Goal: Complete application form: Complete application form

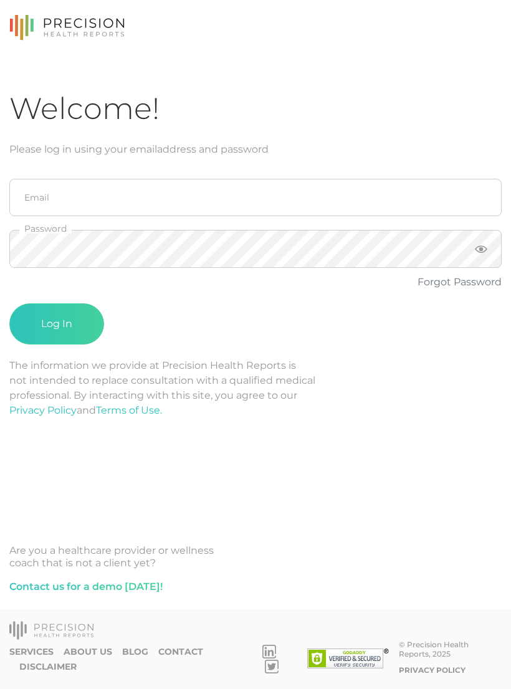
scroll to position [19, 0]
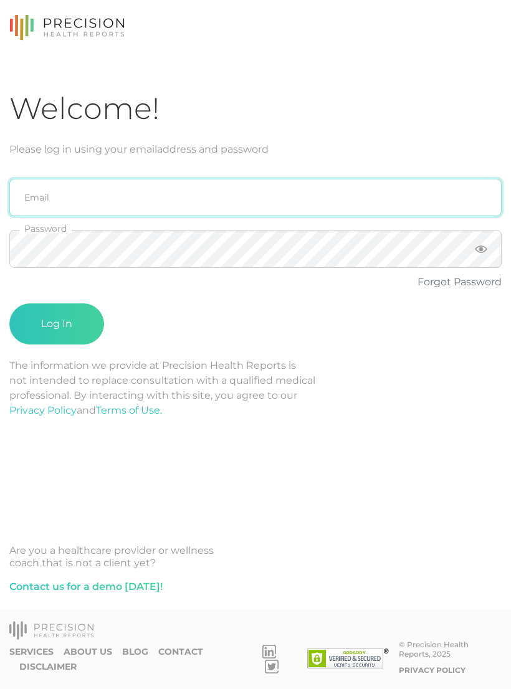
type input "sabrina@crafthealth.com"
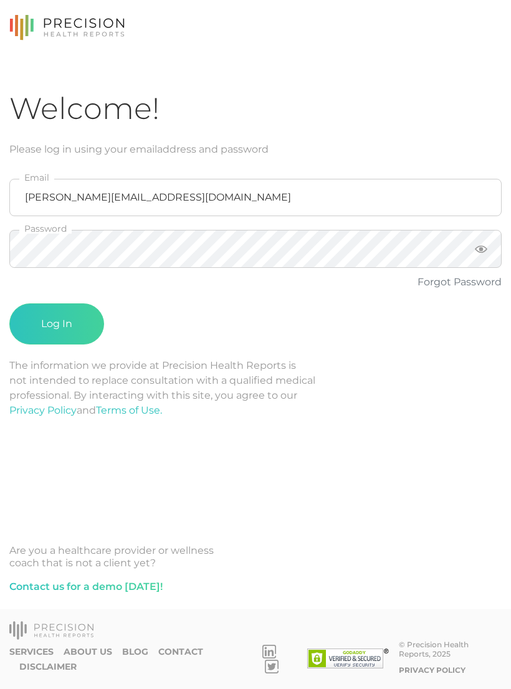
click at [31, 308] on button "Log In" at bounding box center [56, 323] width 95 height 41
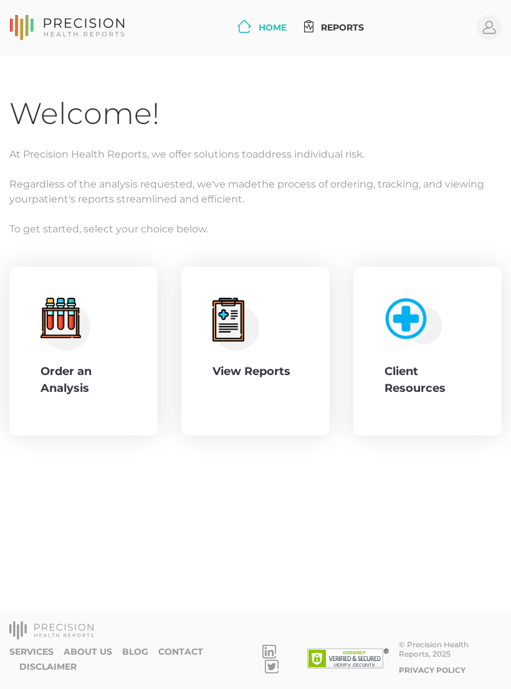
click at [35, 348] on div ".cls-4{fill:#f3f3f3}.cls-5{fill:#e4e4e4}.cls-6{fill:#bbf7ff}.cls-7{fill:#8bf0ff…" at bounding box center [83, 351] width 148 height 169
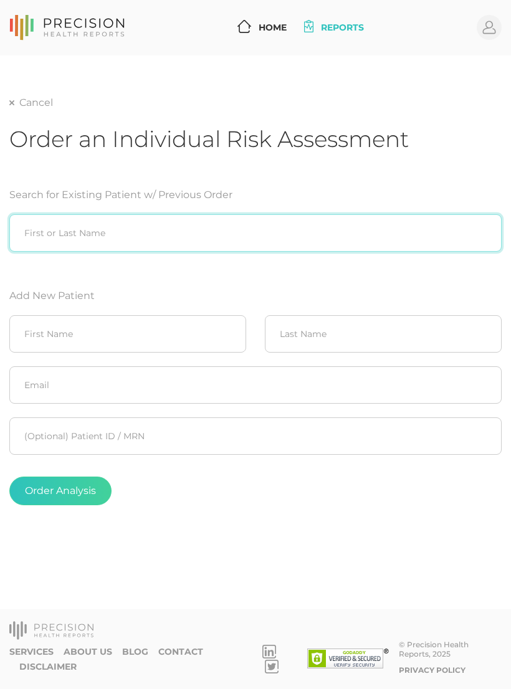
click at [44, 231] on input "search" at bounding box center [255, 232] width 492 height 37
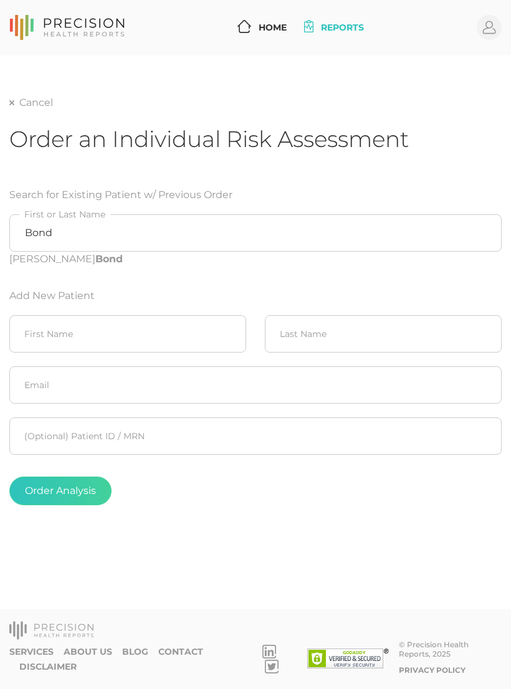
click at [95, 257] on b "Bond" at bounding box center [108, 259] width 27 height 12
type input "Marc Bond"
click at [39, 487] on button "Order Analysis" at bounding box center [60, 491] width 102 height 29
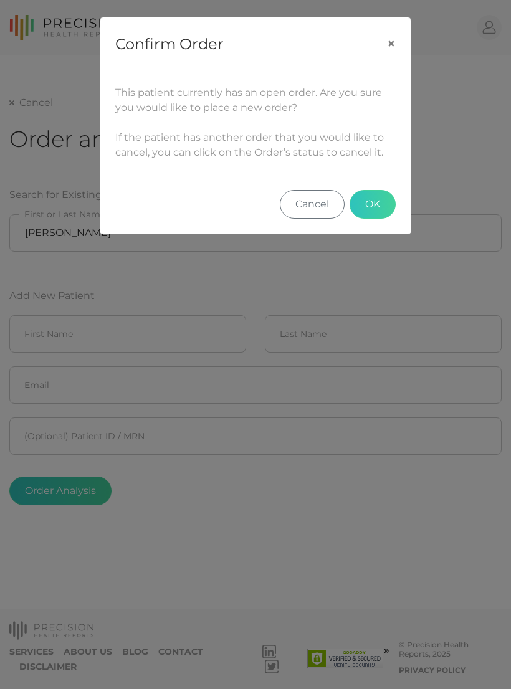
click at [321, 201] on button "Cancel" at bounding box center [312, 204] width 65 height 29
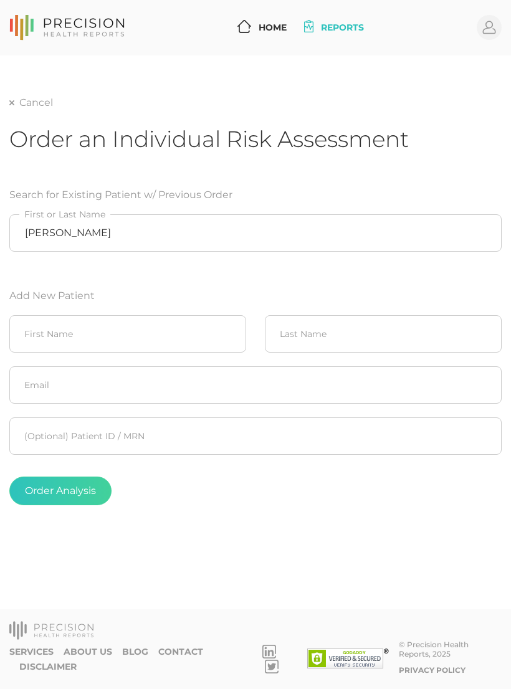
click at [274, 17] on link "Home" at bounding box center [261, 27] width 59 height 23
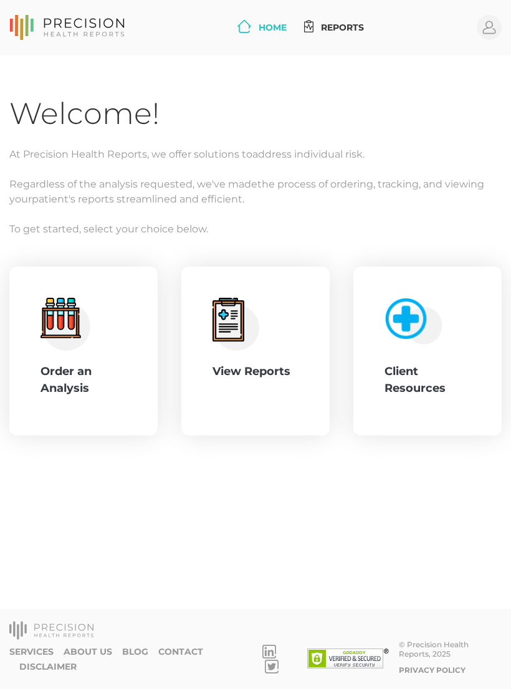
click at [301, 375] on div "View Reports" at bounding box center [255, 351] width 148 height 169
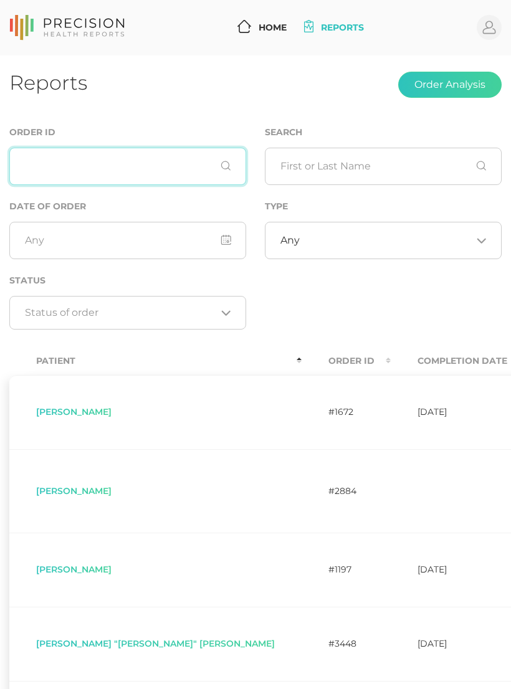
click at [181, 172] on input "text" at bounding box center [127, 166] width 237 height 37
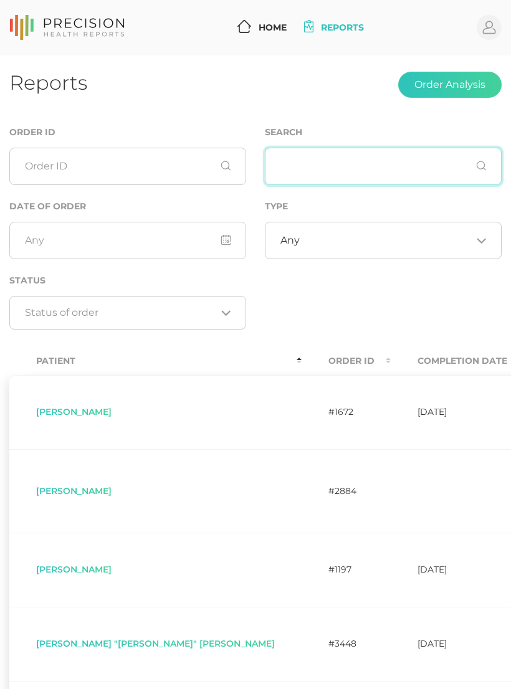
click at [401, 174] on input "text" at bounding box center [383, 166] width 237 height 37
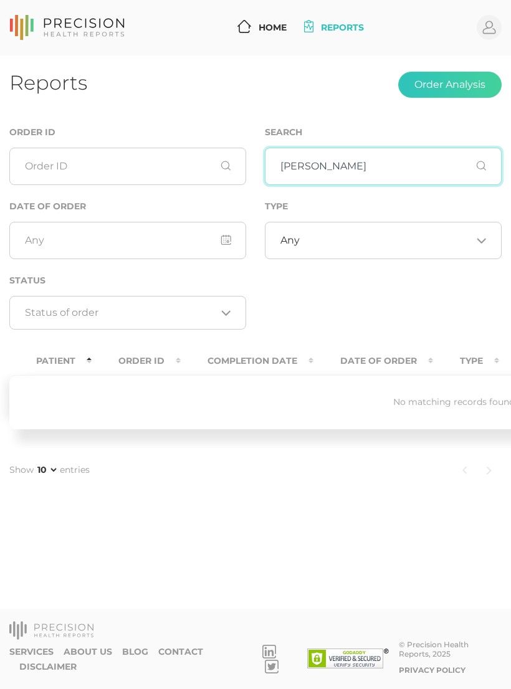
type input "Marc bond"
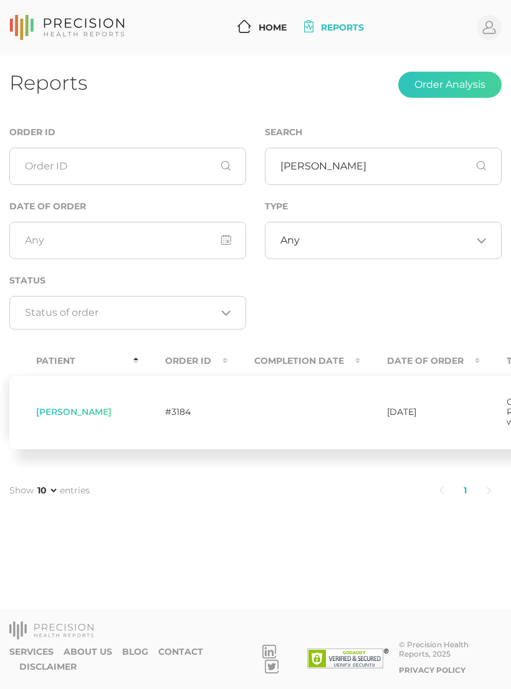
click at [36, 414] on td "Marc Bond" at bounding box center [73, 412] width 129 height 74
click at [50, 412] on span "Marc Bond" at bounding box center [73, 411] width 75 height 11
click at [45, 406] on td "Marc Bond" at bounding box center [73, 412] width 129 height 74
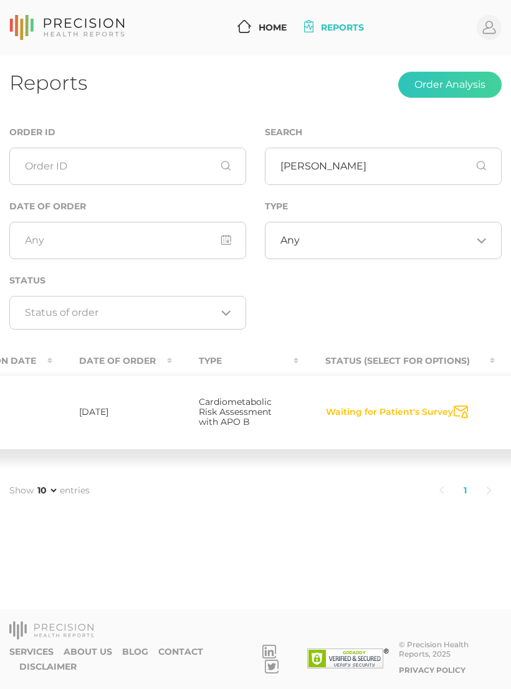
scroll to position [0, 311]
click at [450, 419] on icon "Send Notification" at bounding box center [457, 412] width 14 height 13
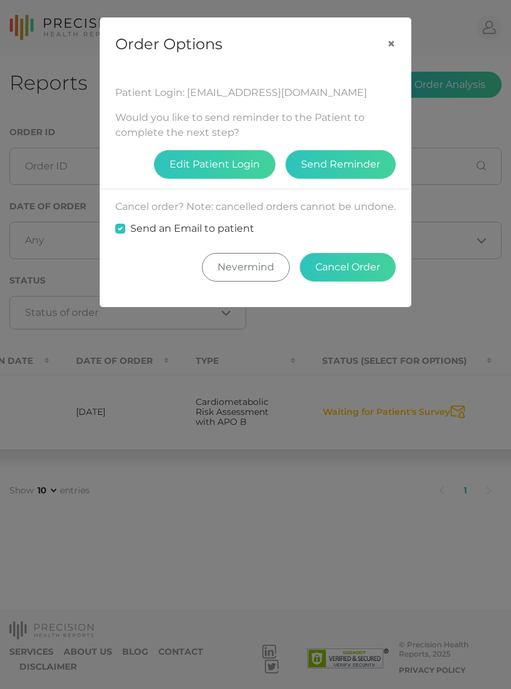
click at [354, 276] on button "Cancel Order" at bounding box center [348, 267] width 96 height 29
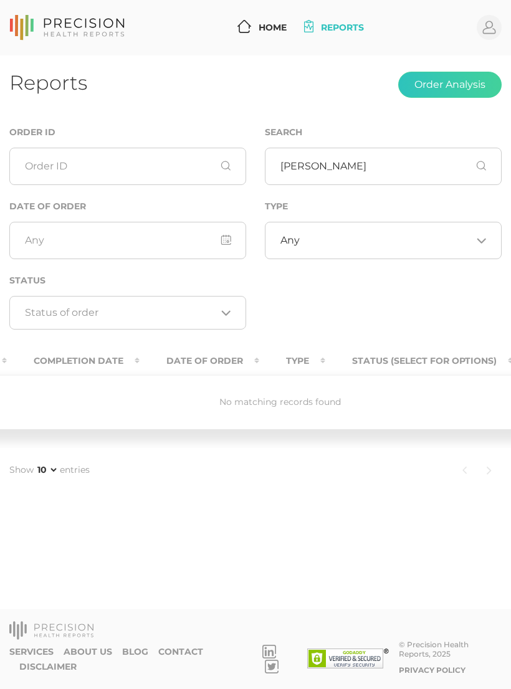
scroll to position [0, 0]
click at [464, 85] on button "Order Analysis" at bounding box center [449, 85] width 103 height 26
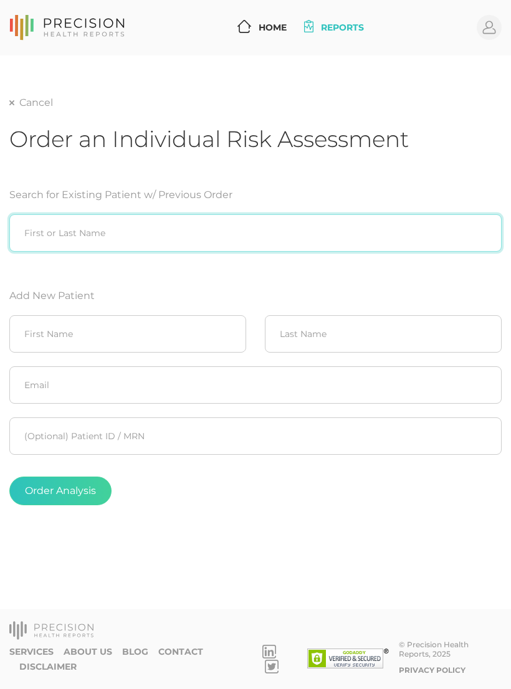
click at [405, 217] on input "search" at bounding box center [255, 232] width 492 height 37
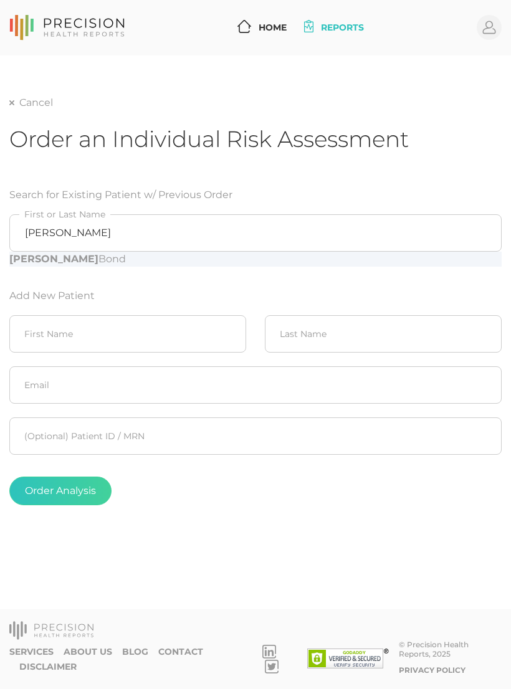
click at [27, 262] on b "Marc" at bounding box center [53, 259] width 89 height 12
type input "Marc Bond"
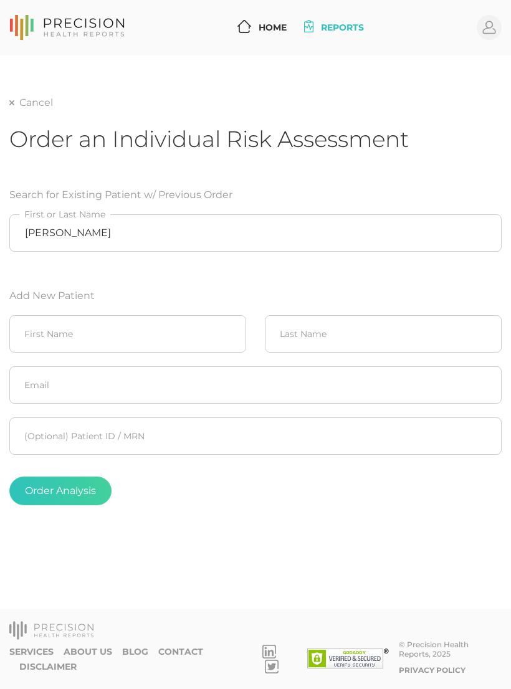
click at [63, 490] on button "Order Analysis" at bounding box center [60, 491] width 102 height 29
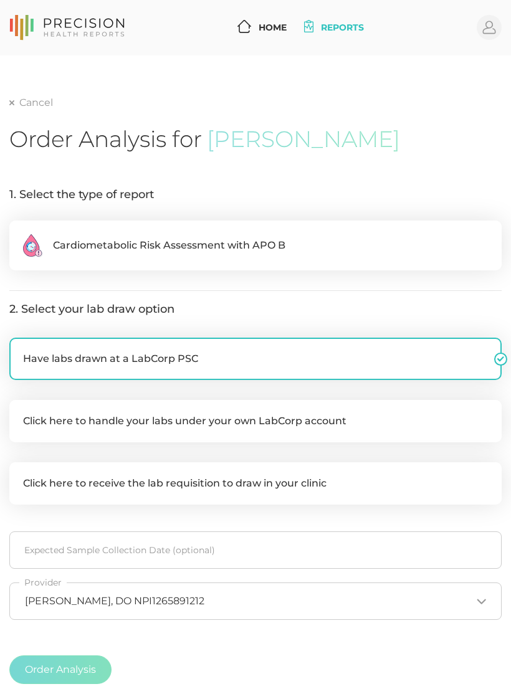
click at [16, 231] on label ".cls-2{fill:#fa759e}.cls-4{fill:#ffd7e5}.cls-8{fill:#3a2c60} Cardiometabolic Ri…" at bounding box center [255, 246] width 492 height 50
click at [16, 231] on input ".cls-2{fill:#fa759e}.cls-4{fill:#ffd7e5}.cls-8{fill:#3a2c60} Cardiometabolic Ri…" at bounding box center [14, 227] width 10 height 12
radio input "true"
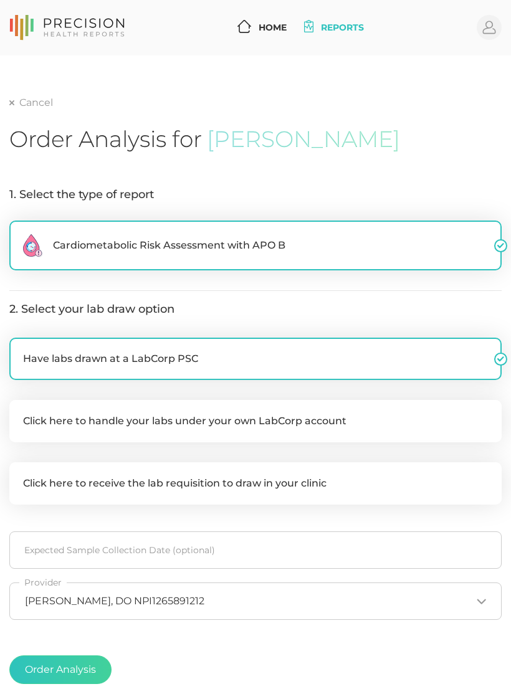
click at [437, 425] on label "Click here to handle your labs under your own LabCorp account" at bounding box center [255, 421] width 492 height 42
click at [19, 412] on input "Click here to handle your labs under your own LabCorp account" at bounding box center [14, 406] width 10 height 12
checkbox input "true"
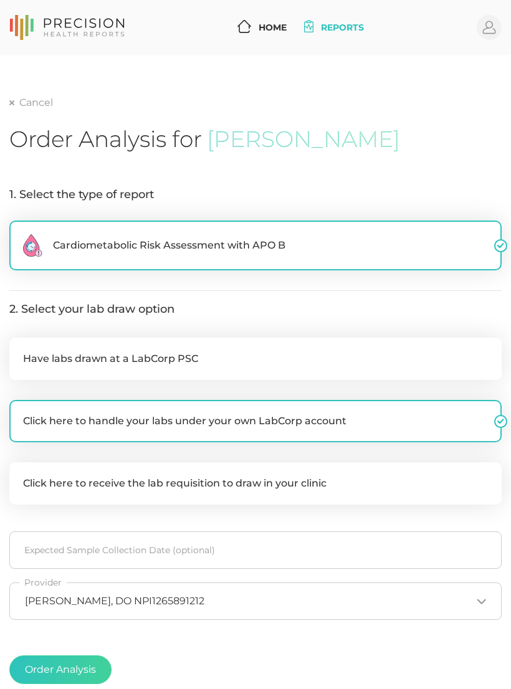
checkbox input "false"
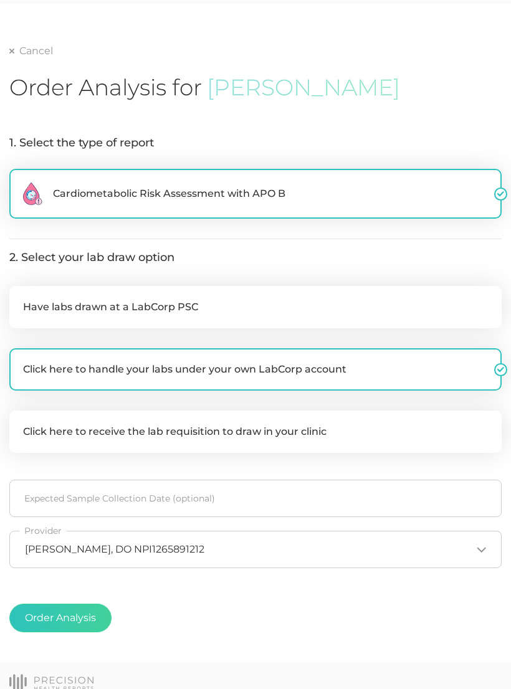
scroll to position [86, 0]
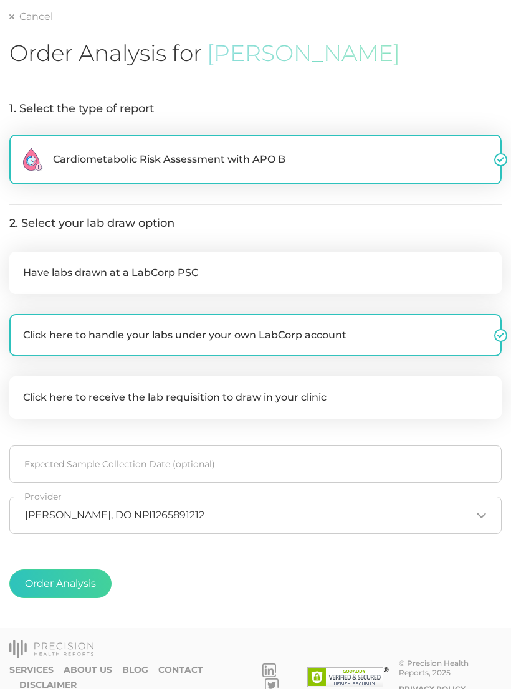
click at [57, 579] on button "Order Analysis" at bounding box center [60, 583] width 102 height 29
radio input "false"
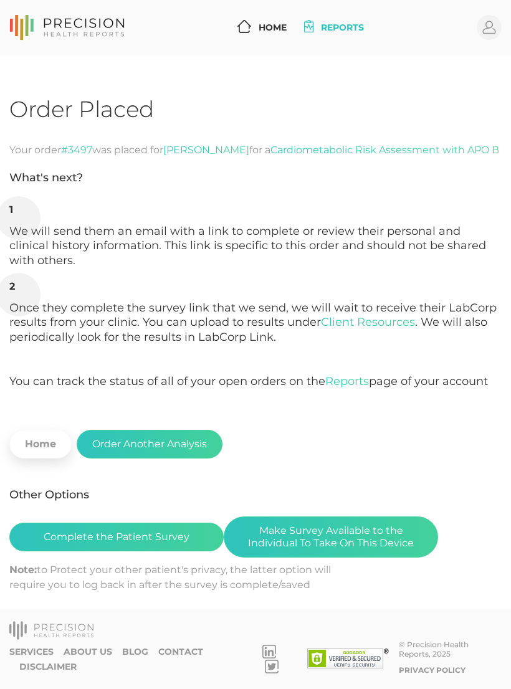
click at [331, 25] on link "Reports" at bounding box center [334, 27] width 70 height 23
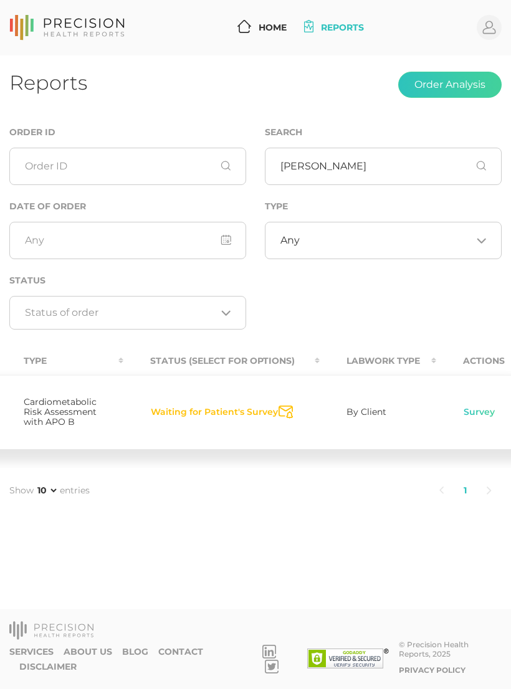
scroll to position [0, 482]
click at [184, 416] on button "Waiting for Patient's Survey" at bounding box center [215, 412] width 128 height 12
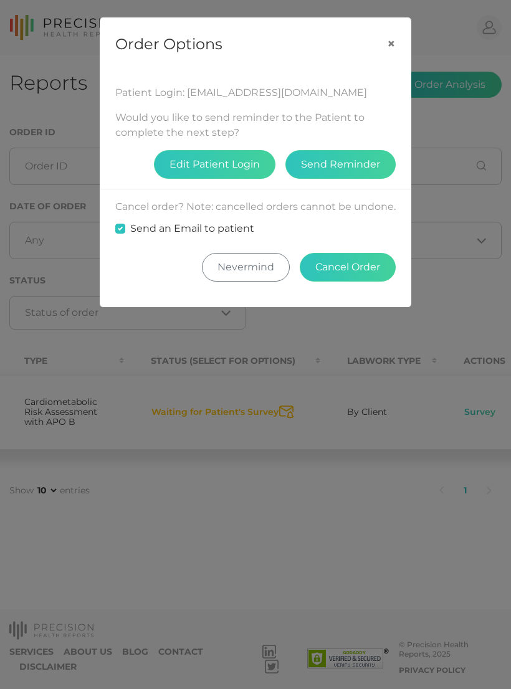
click at [258, 508] on div "Order Options × Patient Login: skyfallmarc007@gmail.com Would you like to send …" at bounding box center [255, 344] width 511 height 689
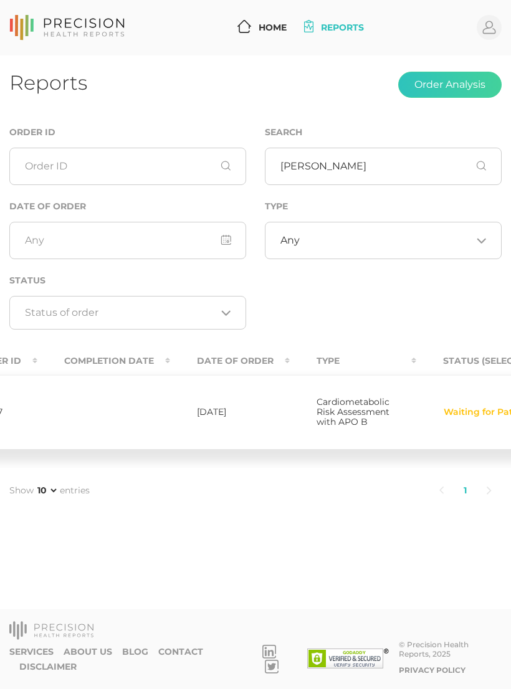
scroll to position [0, 171]
click at [255, 16] on link "Home" at bounding box center [261, 27] width 59 height 23
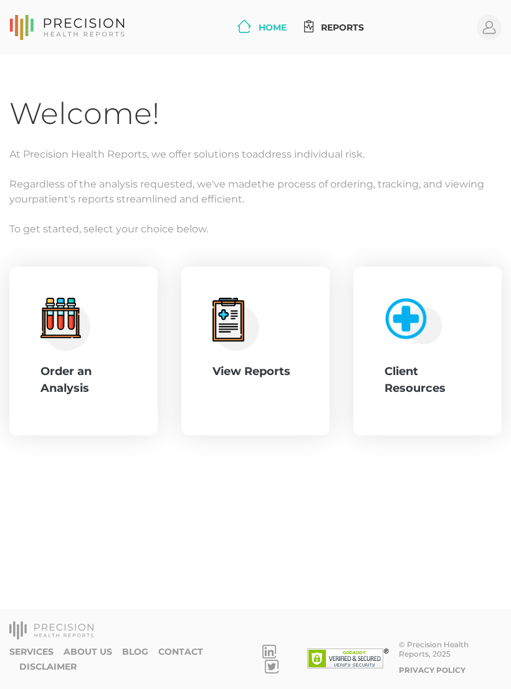
click at [328, 19] on link "Reports" at bounding box center [334, 27] width 70 height 23
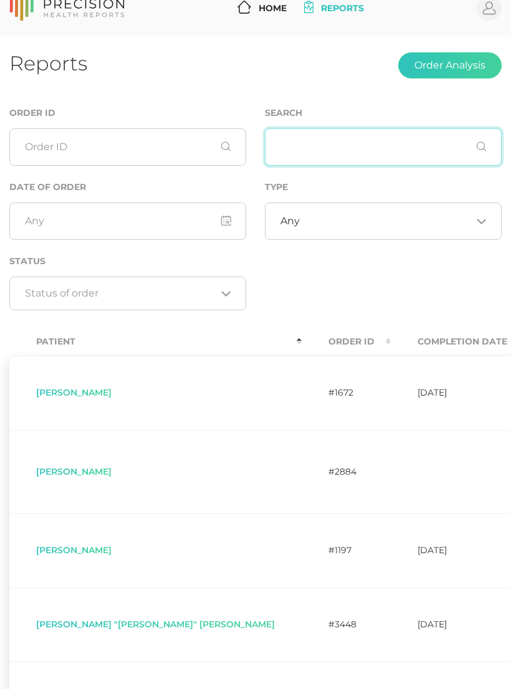
click at [299, 146] on input "text" at bounding box center [383, 146] width 237 height 37
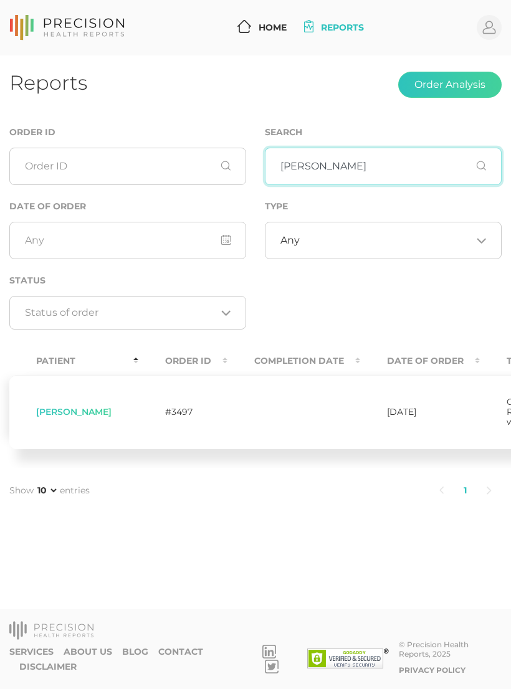
type input "Marc bond"
click at [64, 387] on td "Marc Bond" at bounding box center [73, 412] width 129 height 74
click at [73, 406] on span "Marc Bond" at bounding box center [73, 411] width 75 height 11
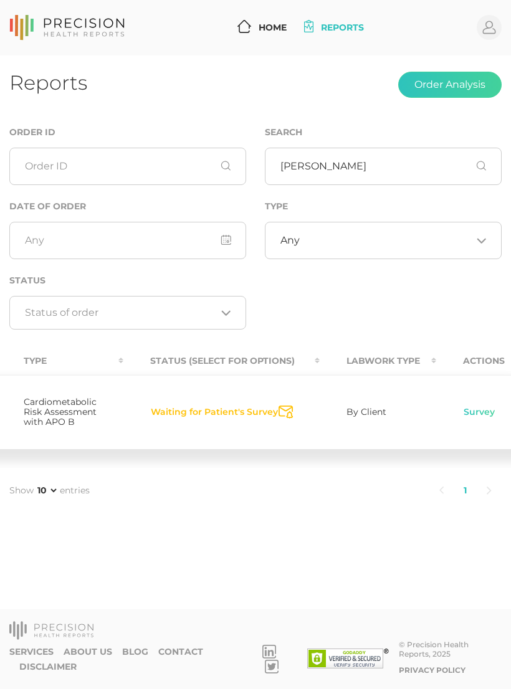
scroll to position [0, 482]
click at [464, 406] on link "Survey" at bounding box center [480, 412] width 32 height 12
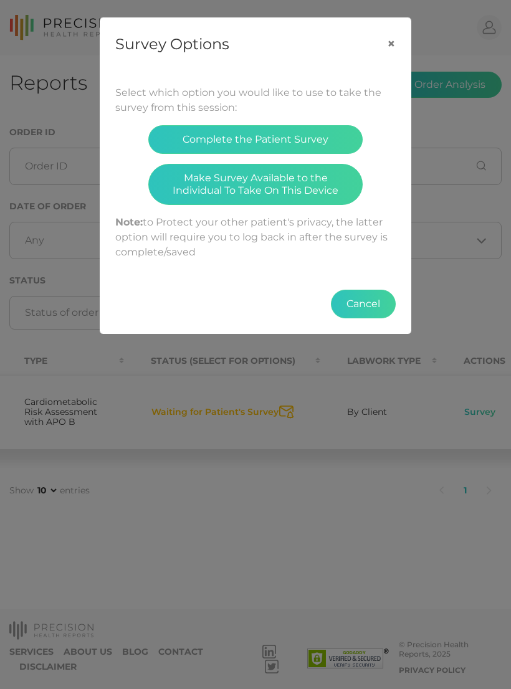
click at [371, 310] on button "Cancel" at bounding box center [363, 304] width 65 height 29
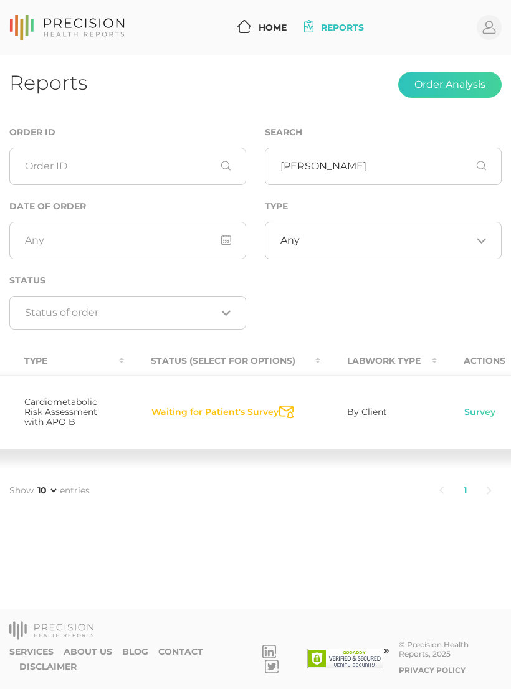
click at [153, 406] on button "Waiting for Patient's Survey" at bounding box center [215, 412] width 128 height 12
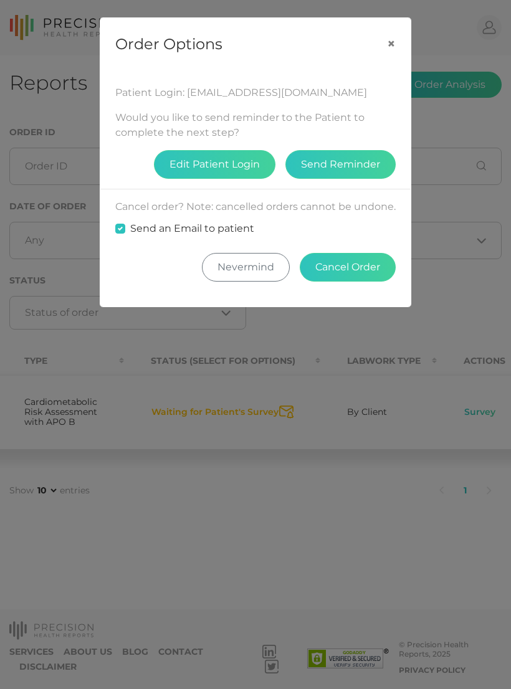
click at [377, 51] on button "×" at bounding box center [391, 43] width 39 height 51
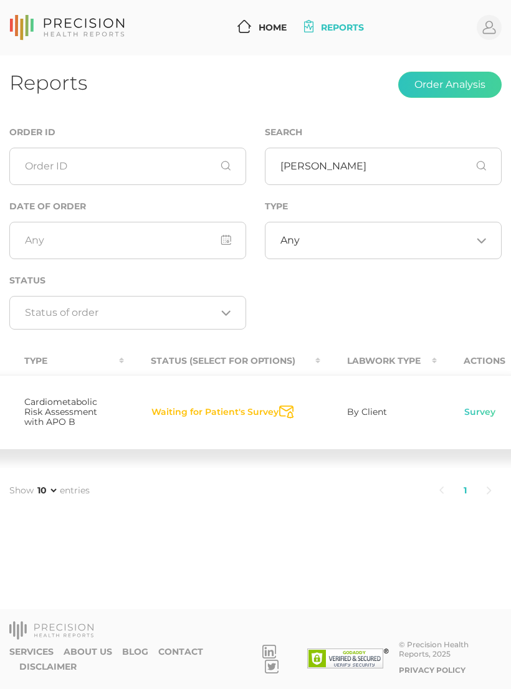
scroll to position [19, 0]
click at [464, 406] on link "Survey" at bounding box center [480, 412] width 32 height 12
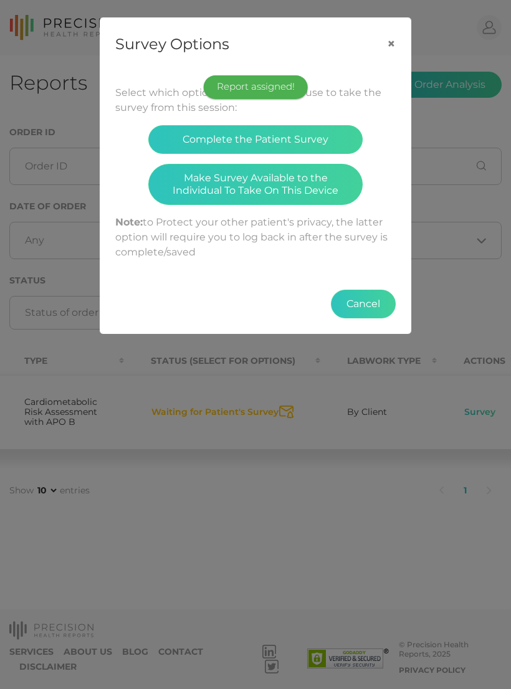
click at [325, 138] on button "Complete the Patient Survey" at bounding box center [255, 139] width 214 height 29
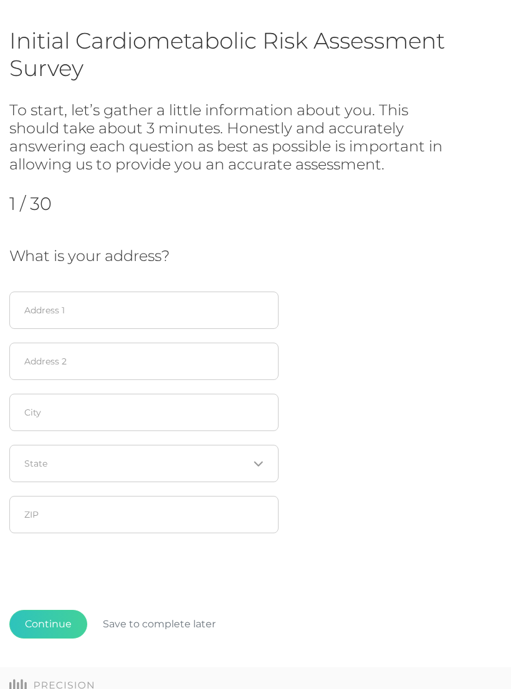
scroll to position [66, 0]
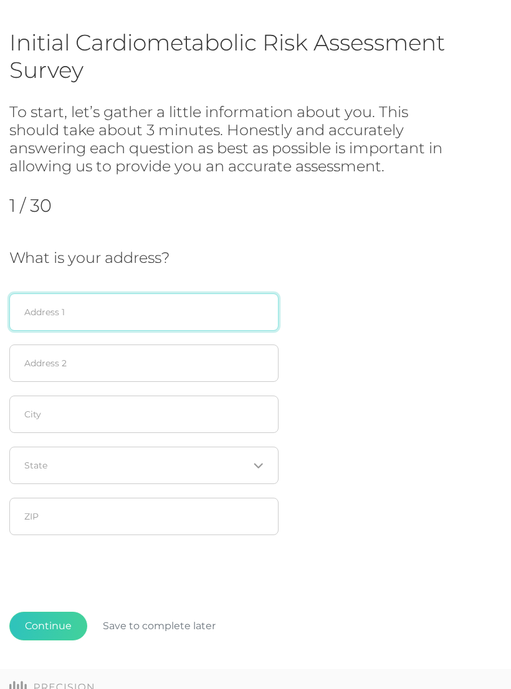
click at [160, 312] on input "text" at bounding box center [143, 312] width 269 height 37
type input "60785 East 192 Road"
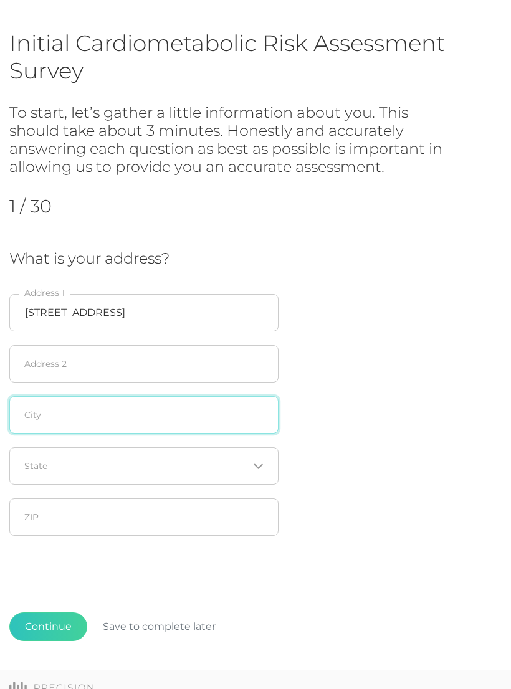
click at [196, 421] on input "text" at bounding box center [143, 414] width 269 height 37
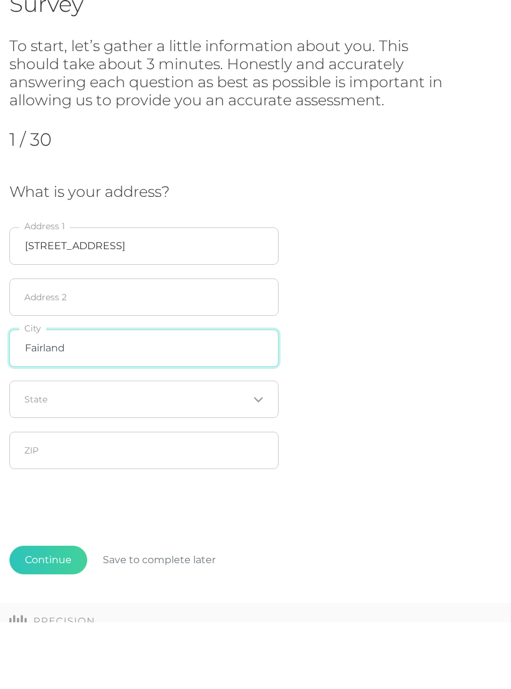
type input "Fairland"
click at [260, 462] on icon "Search for option" at bounding box center [259, 467] width 10 height 10
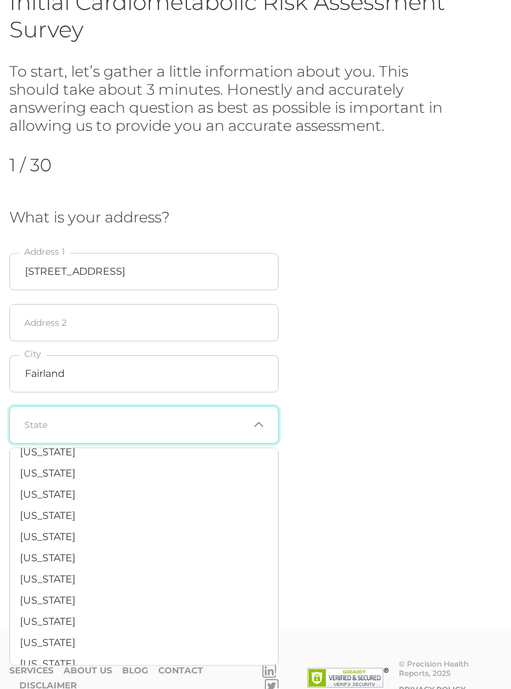
scroll to position [701, 0]
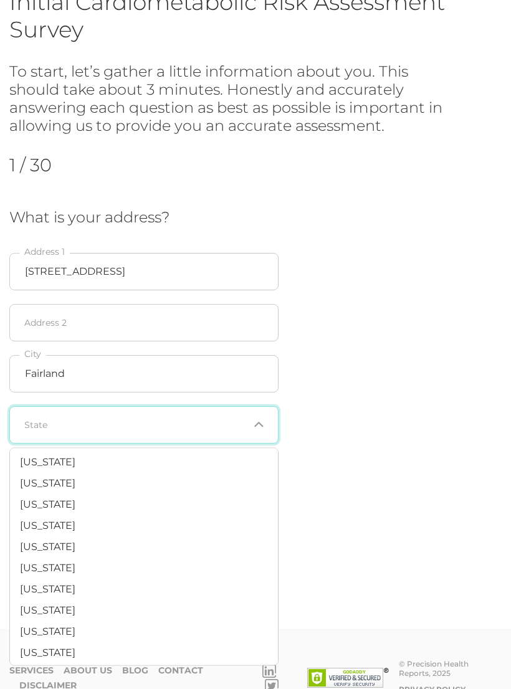
click at [71, 626] on span "Oklahoma" at bounding box center [47, 632] width 55 height 12
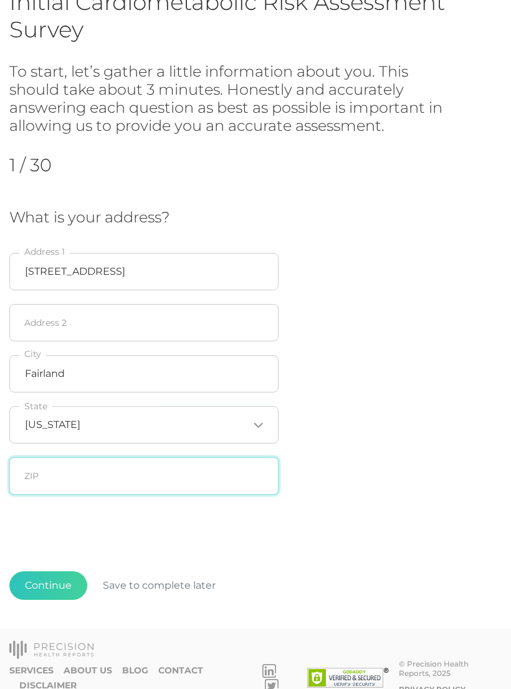
click at [222, 483] on input "text" at bounding box center [143, 475] width 269 height 37
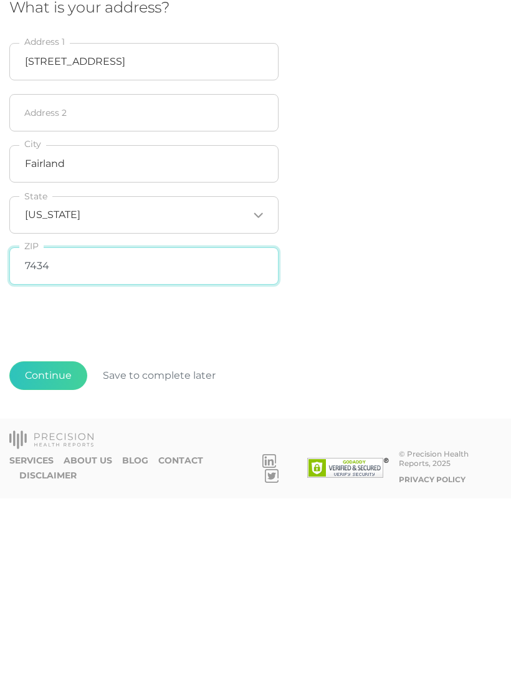
type input "74343"
click at [68, 552] on button "Continue" at bounding box center [48, 566] width 78 height 29
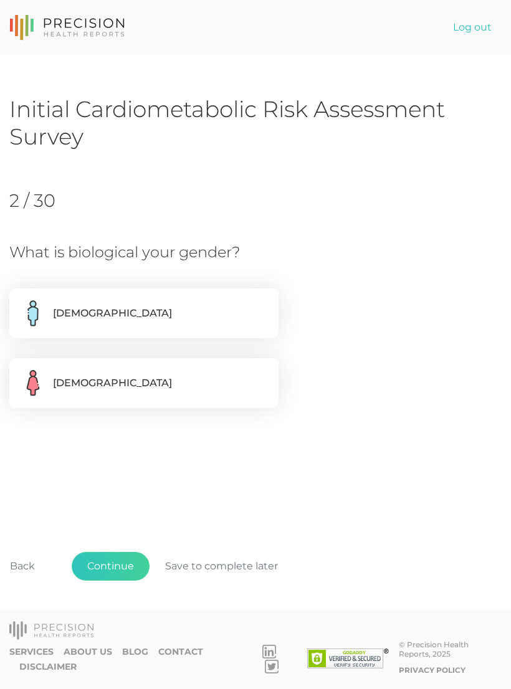
click at [169, 306] on label "Male" at bounding box center [143, 313] width 269 height 50
click at [19, 301] on input "Male" at bounding box center [14, 294] width 10 height 12
radio input "true"
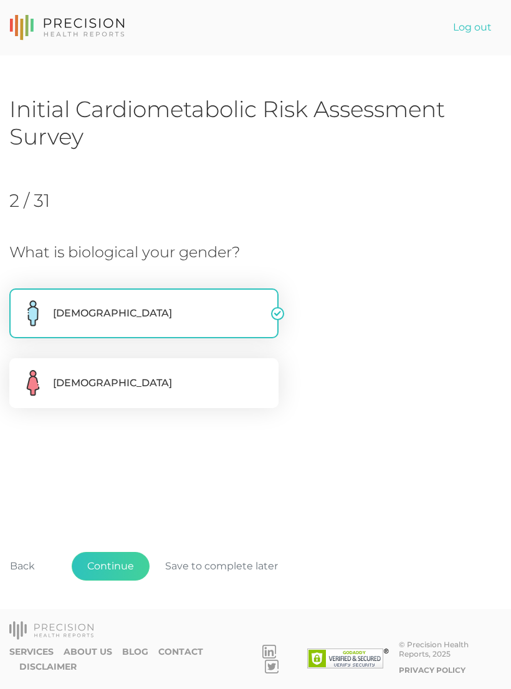
click at [140, 581] on button "Continue" at bounding box center [111, 566] width 78 height 29
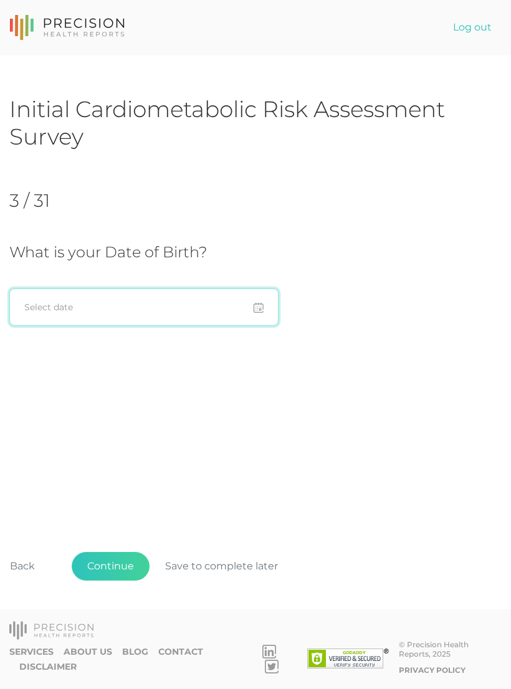
click at [189, 312] on input at bounding box center [143, 306] width 269 height 37
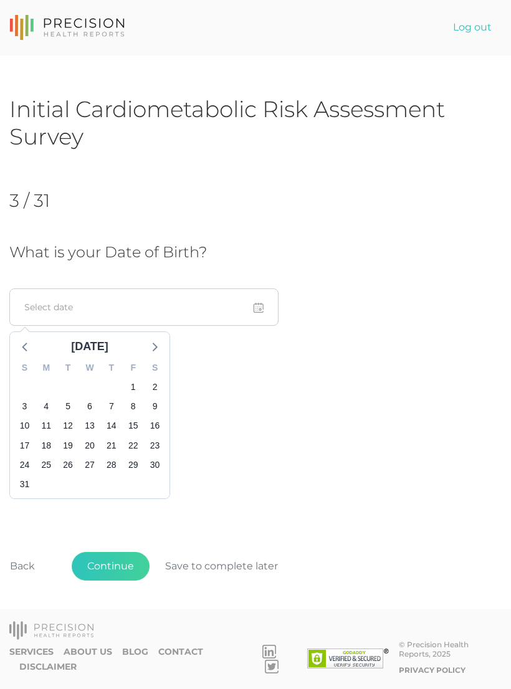
click at [27, 349] on icon at bounding box center [25, 346] width 16 height 16
click at [24, 352] on icon at bounding box center [25, 346] width 16 height 16
click at [19, 355] on div at bounding box center [25, 346] width 19 height 19
click at [24, 353] on icon at bounding box center [25, 346] width 16 height 16
click at [19, 354] on div at bounding box center [25, 346] width 19 height 19
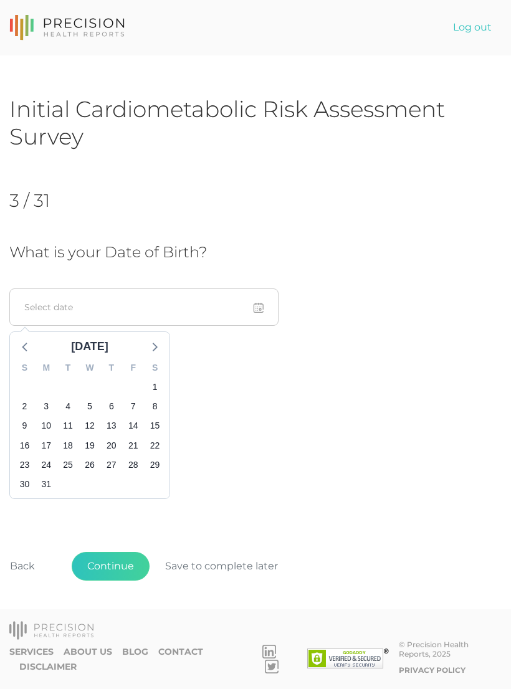
click at [22, 355] on div at bounding box center [25, 346] width 19 height 19
click at [26, 353] on icon at bounding box center [25, 346] width 16 height 16
click at [27, 349] on icon at bounding box center [25, 346] width 16 height 16
click at [33, 347] on icon at bounding box center [25, 346] width 16 height 16
click at [31, 347] on icon at bounding box center [25, 346] width 16 height 16
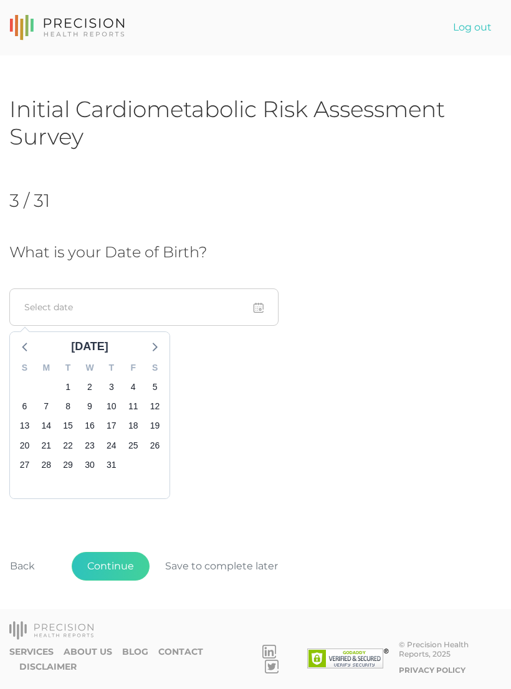
click at [30, 346] on icon at bounding box center [25, 346] width 16 height 16
click at [27, 347] on icon at bounding box center [25, 346] width 16 height 16
click at [29, 345] on icon at bounding box center [25, 346] width 16 height 16
click at [31, 346] on icon at bounding box center [25, 346] width 16 height 16
click at [29, 347] on icon at bounding box center [25, 346] width 16 height 16
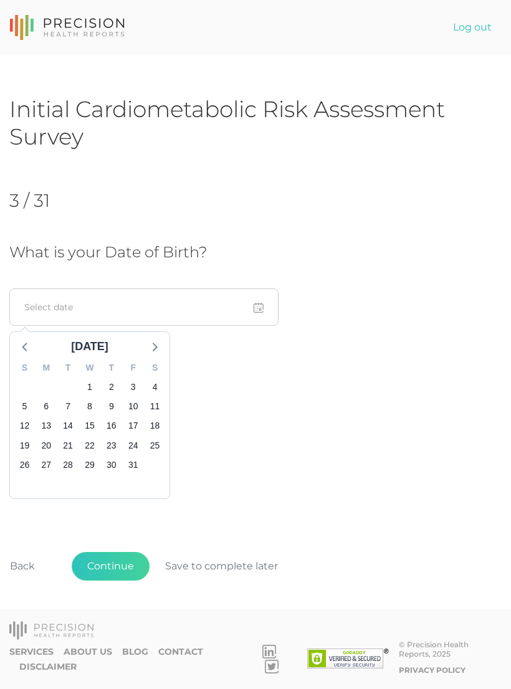
click at [29, 348] on icon at bounding box center [25, 346] width 16 height 16
click at [30, 348] on icon at bounding box center [25, 346] width 16 height 16
click at [28, 348] on icon at bounding box center [25, 346] width 16 height 16
click at [30, 345] on icon at bounding box center [25, 346] width 16 height 16
click at [32, 344] on icon at bounding box center [25, 346] width 16 height 16
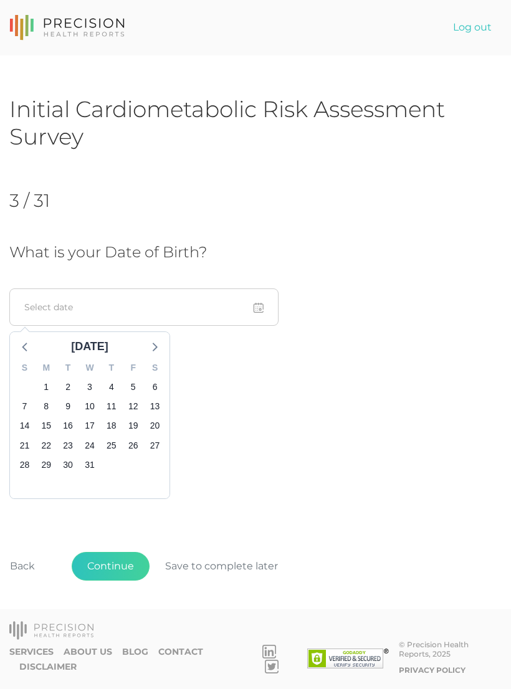
click at [30, 348] on icon at bounding box center [25, 346] width 16 height 16
click at [33, 344] on icon at bounding box center [25, 346] width 16 height 16
click at [29, 348] on icon at bounding box center [25, 346] width 16 height 16
click at [29, 347] on icon at bounding box center [25, 346] width 16 height 16
click at [31, 346] on icon at bounding box center [25, 346] width 16 height 16
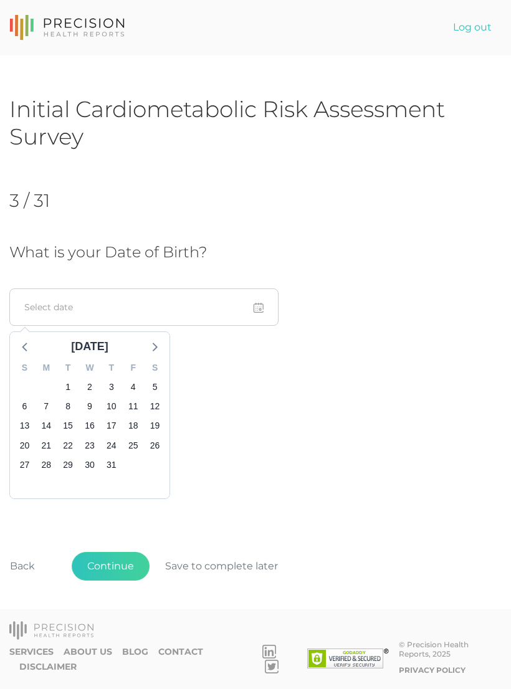
click at [30, 346] on icon at bounding box center [25, 346] width 16 height 16
click at [29, 345] on icon at bounding box center [25, 346] width 16 height 16
click at [30, 347] on icon at bounding box center [25, 346] width 16 height 16
click at [31, 345] on icon at bounding box center [25, 346] width 16 height 16
click at [31, 343] on icon at bounding box center [25, 346] width 16 height 16
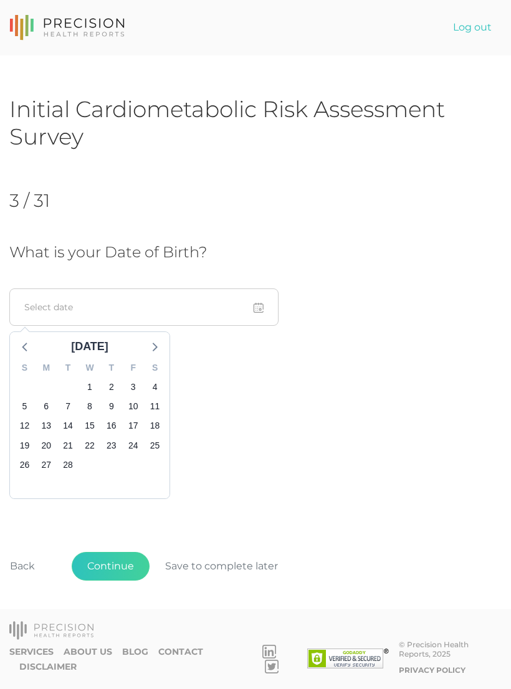
click at [33, 343] on icon at bounding box center [25, 346] width 16 height 16
click at [30, 348] on icon at bounding box center [25, 346] width 16 height 16
click at [31, 347] on icon at bounding box center [25, 346] width 16 height 16
click at [34, 343] on div at bounding box center [25, 346] width 19 height 19
click at [24, 353] on icon at bounding box center [25, 346] width 16 height 16
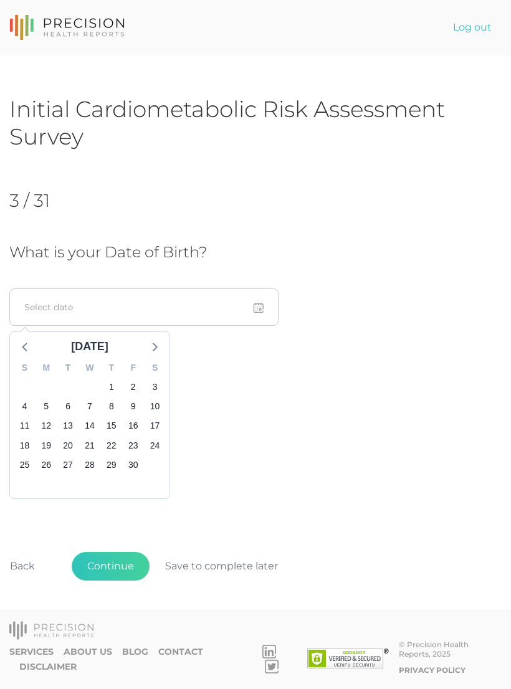
click at [34, 345] on div at bounding box center [25, 346] width 19 height 19
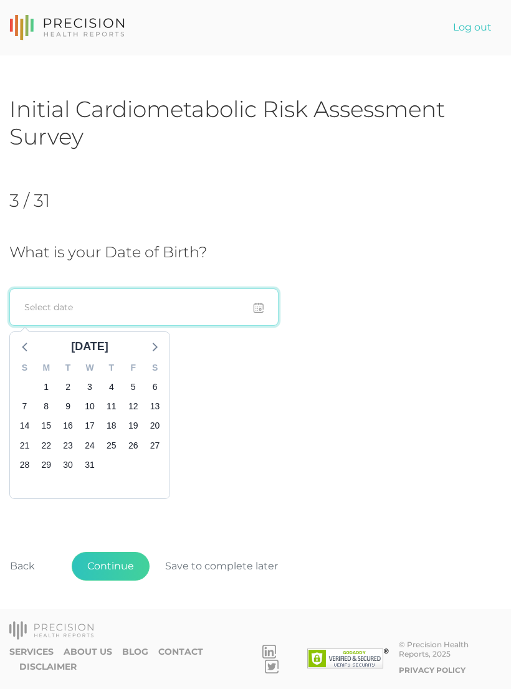
click at [259, 313] on input at bounding box center [143, 306] width 269 height 37
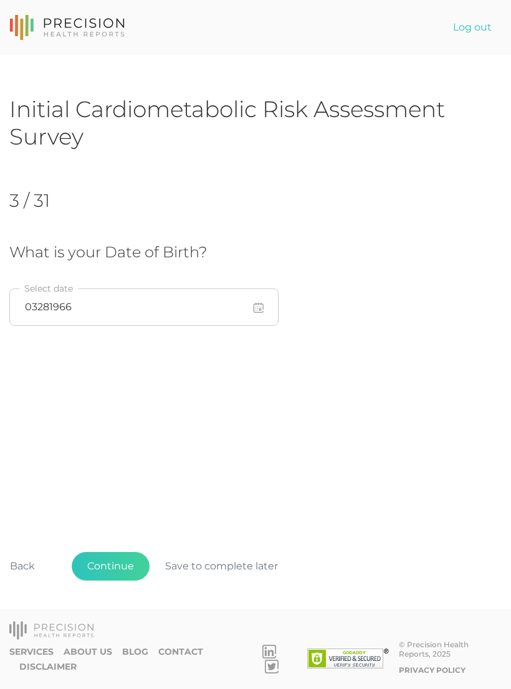
click at [462, 453] on div "Initial Cardiometabolic Risk Assessment Survey 3 / 31 What is your Date of Birt…" at bounding box center [255, 357] width 492 height 525
type input "03/28/1966"
click at [126, 581] on button "Continue" at bounding box center [111, 566] width 78 height 29
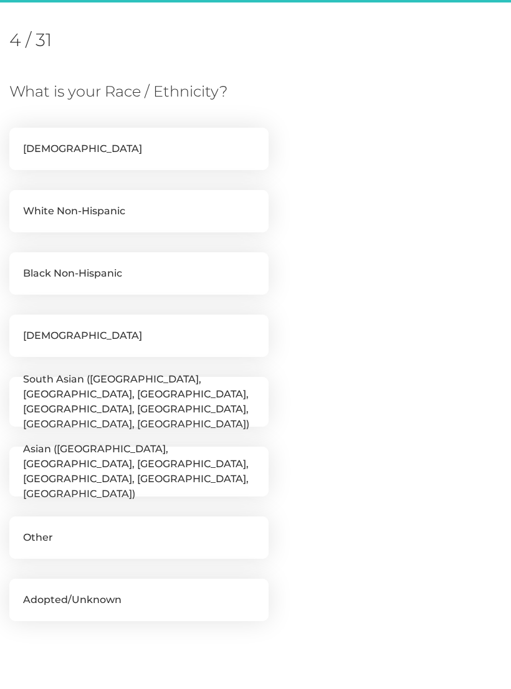
scroll to position [170, 0]
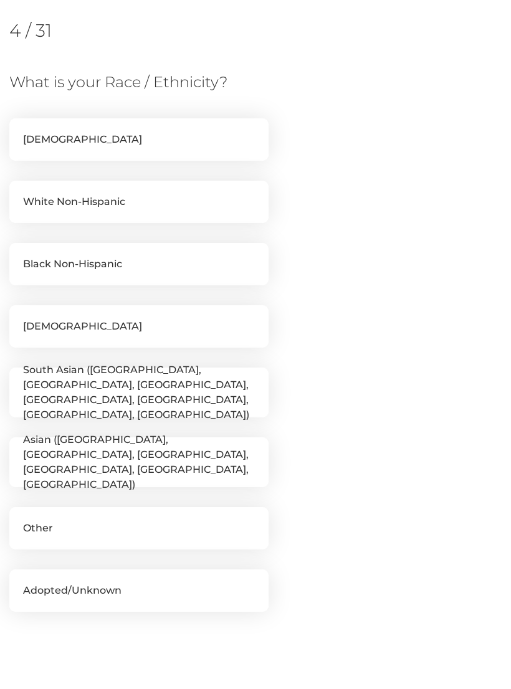
click at [169, 326] on label "Native American" at bounding box center [138, 326] width 259 height 42
click at [19, 318] on input "Native American" at bounding box center [14, 311] width 10 height 12
checkbox input "true"
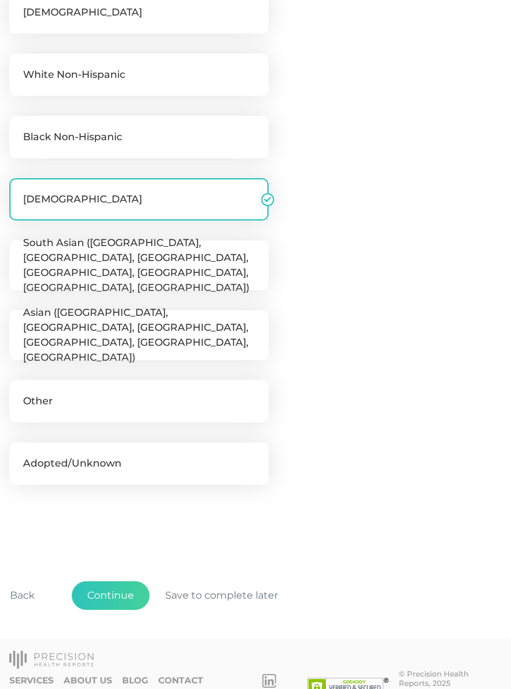
scroll to position [297, 0]
click at [128, 597] on button "Continue" at bounding box center [111, 595] width 78 height 29
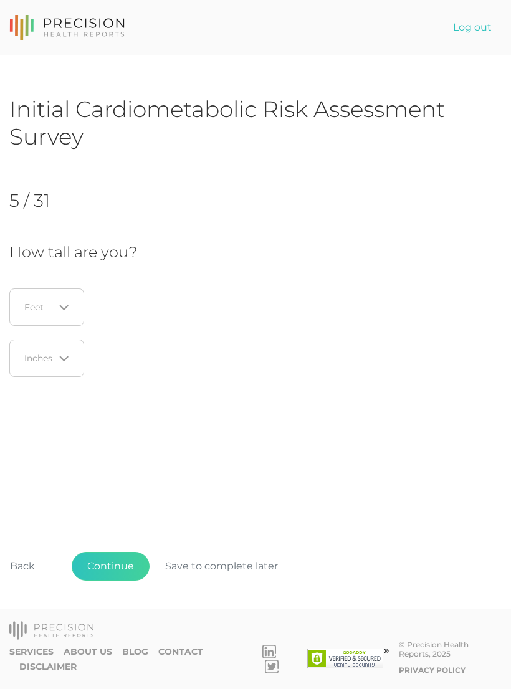
click at [76, 312] on div "Loading..." at bounding box center [46, 306] width 75 height 37
click at [19, 388] on li "5" at bounding box center [50, 388] width 98 height 21
click at [68, 362] on icon "Search for option" at bounding box center [64, 359] width 10 height 10
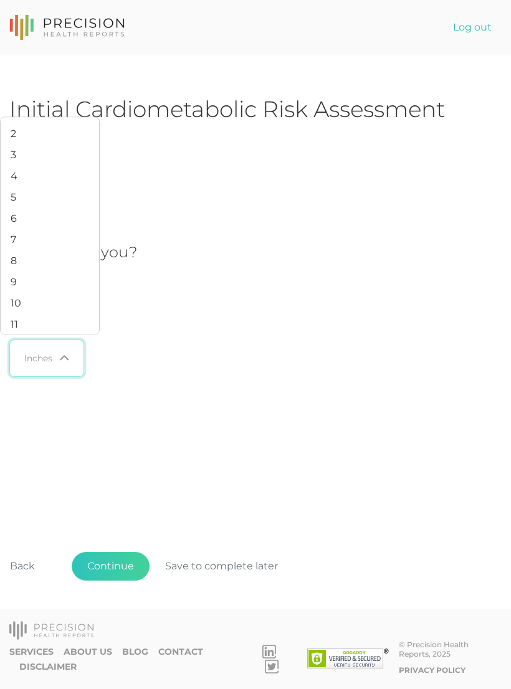
scroll to position [41, 0]
click at [22, 336] on li "11" at bounding box center [50, 325] width 98 height 21
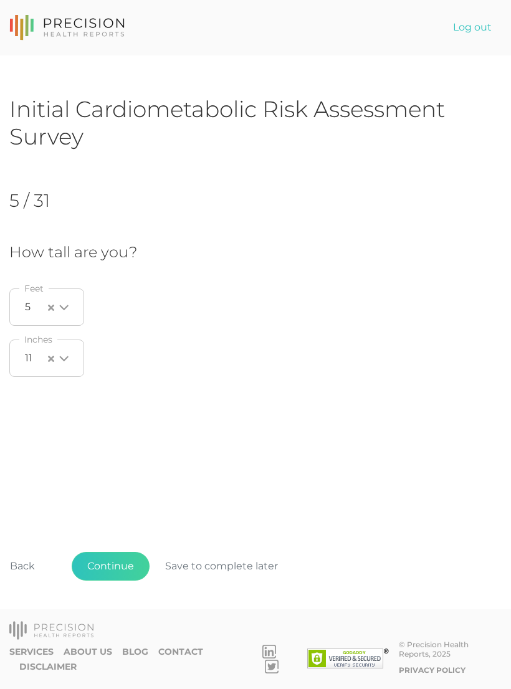
click at [444, 437] on div "Initial Cardiometabolic Risk Assessment Survey 5 / 31 How tall are you? 5 Loadi…" at bounding box center [255, 357] width 492 height 525
click at [124, 581] on button "Continue" at bounding box center [111, 566] width 78 height 29
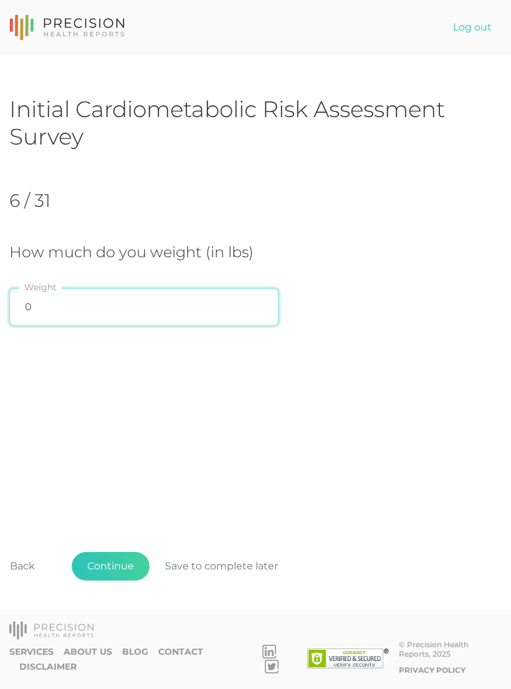
click at [117, 315] on input "0" at bounding box center [143, 306] width 269 height 37
type input "174"
click at [477, 439] on div "Initial Cardiometabolic Risk Assessment Survey 6 / 31 How much do you weight (i…" at bounding box center [255, 357] width 492 height 525
click at [123, 581] on button "Continue" at bounding box center [111, 566] width 78 height 29
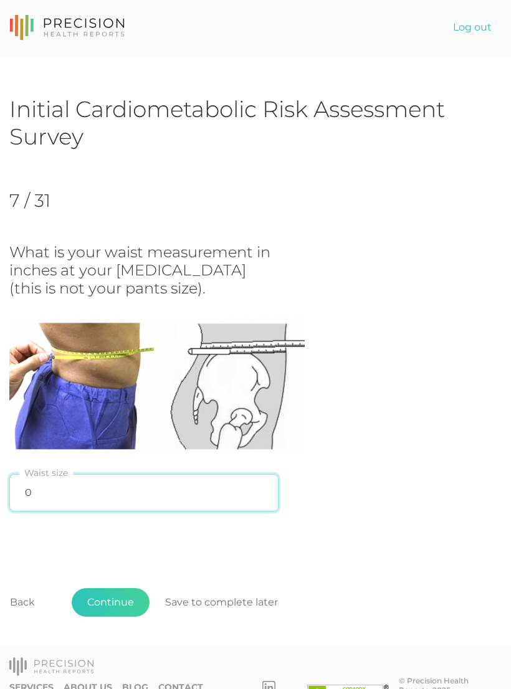
click at [100, 488] on input "0" at bounding box center [143, 492] width 269 height 37
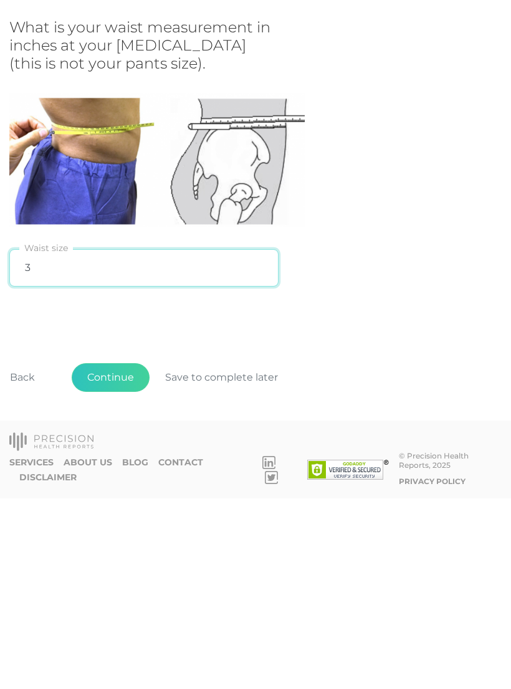
type input "33"
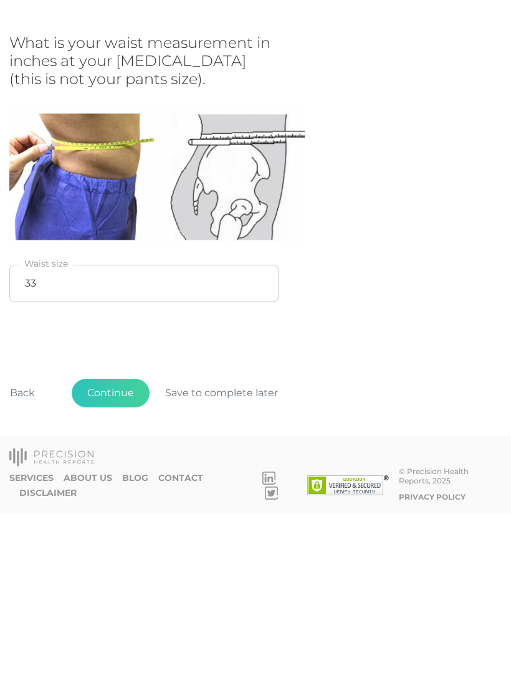
click at [123, 554] on button "Continue" at bounding box center [111, 568] width 78 height 29
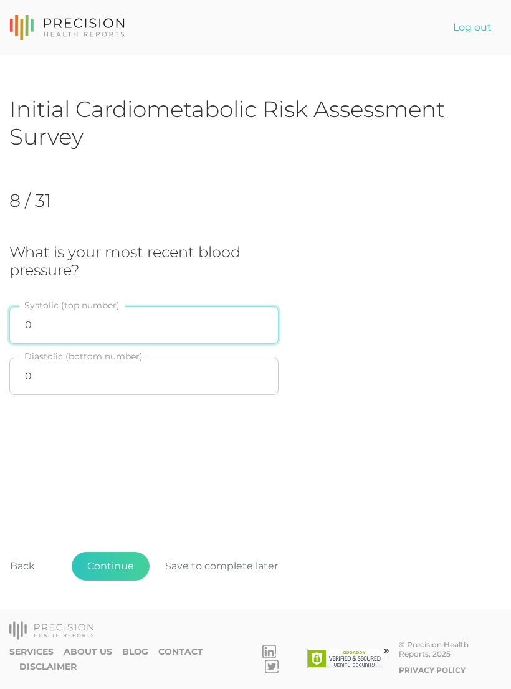
click at [136, 327] on input "0" at bounding box center [143, 325] width 269 height 37
type input "128"
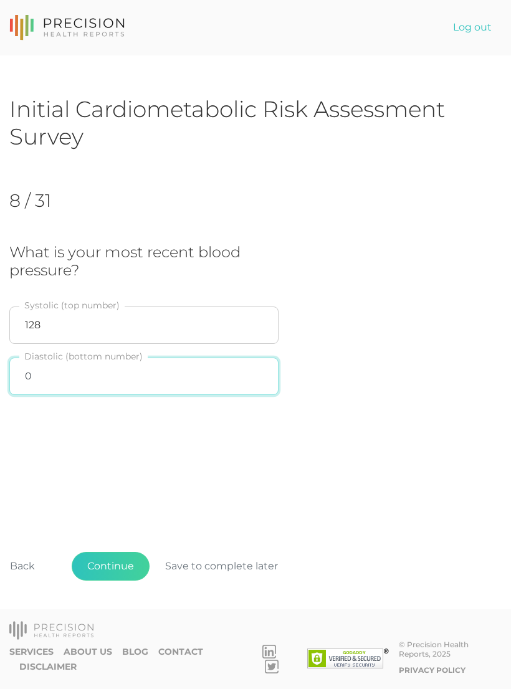
click at [224, 384] on input "0" at bounding box center [143, 376] width 269 height 37
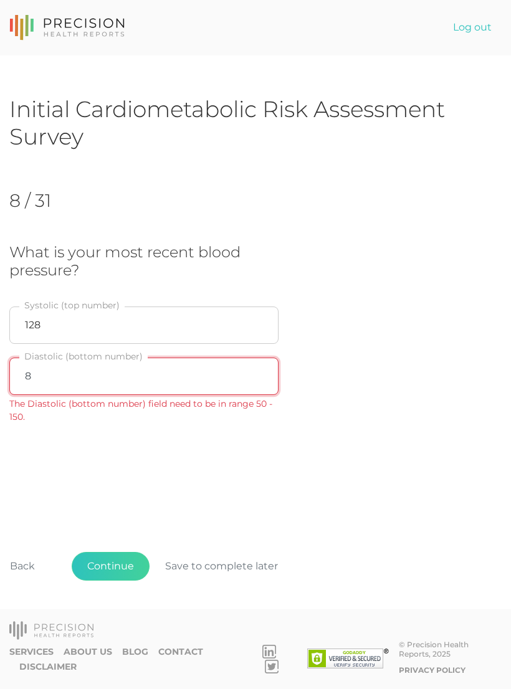
type input "82"
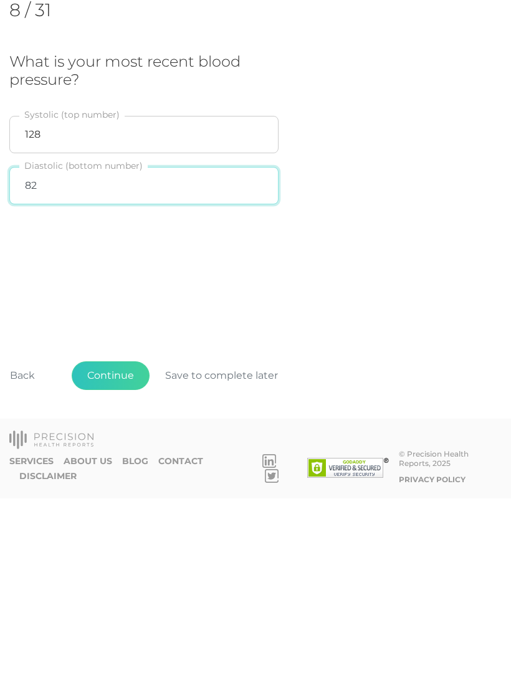
scroll to position [19, 0]
click at [108, 552] on button "Continue" at bounding box center [111, 566] width 78 height 29
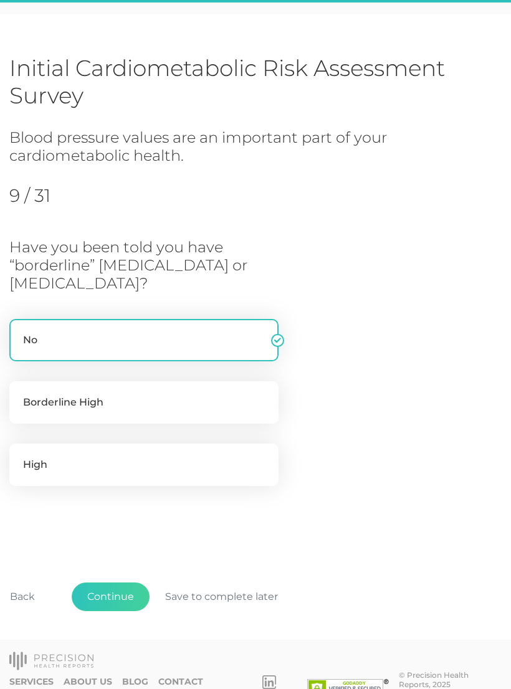
scroll to position [49, 0]
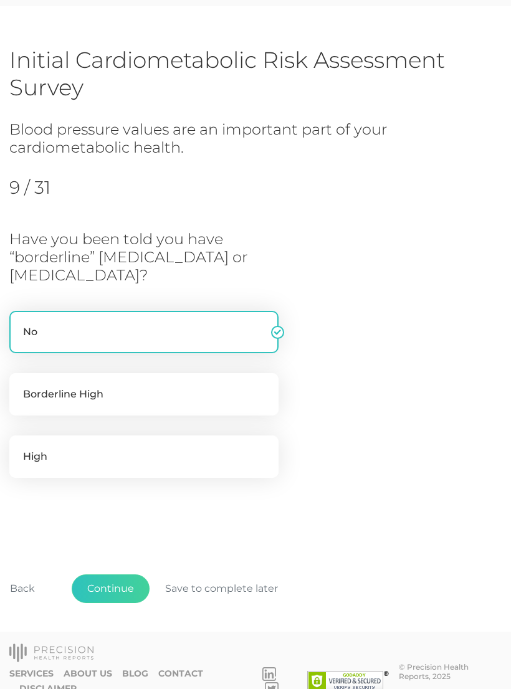
click at [224, 337] on label "No" at bounding box center [143, 332] width 269 height 42
click at [19, 323] on input "No" at bounding box center [14, 317] width 10 height 12
click at [124, 584] on button "Continue" at bounding box center [111, 588] width 78 height 29
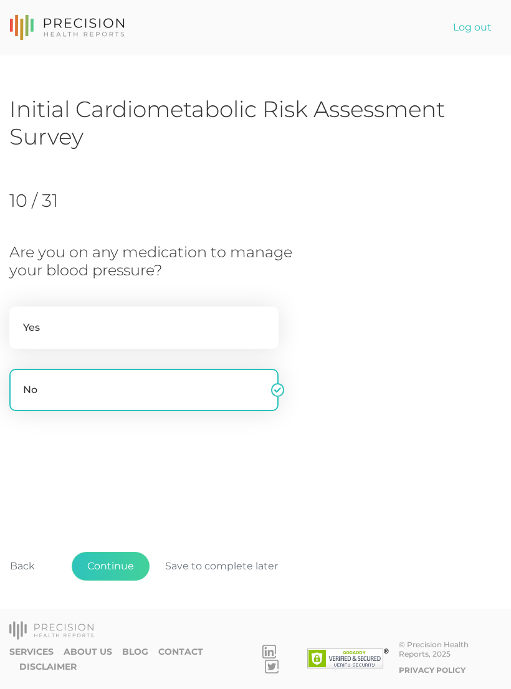
click at [201, 396] on label "No" at bounding box center [143, 390] width 269 height 42
click at [19, 381] on input "No" at bounding box center [14, 375] width 10 height 12
click at [114, 581] on button "Continue" at bounding box center [111, 566] width 78 height 29
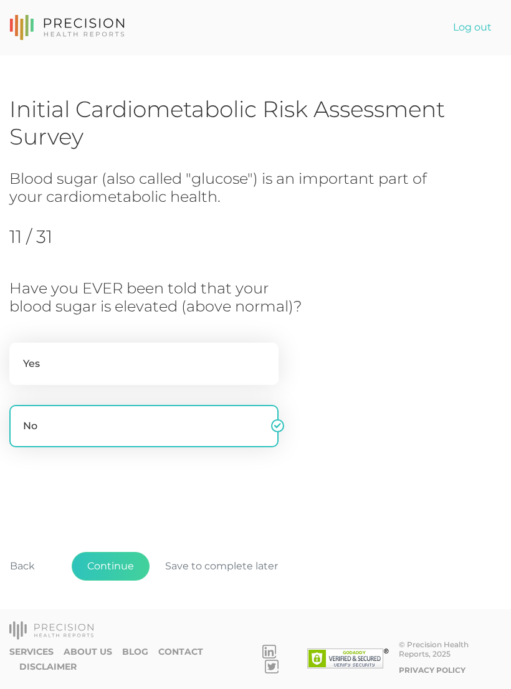
click at [176, 358] on label "Yes" at bounding box center [143, 364] width 269 height 42
click at [19, 355] on input "Yes" at bounding box center [14, 349] width 10 height 12
radio input "true"
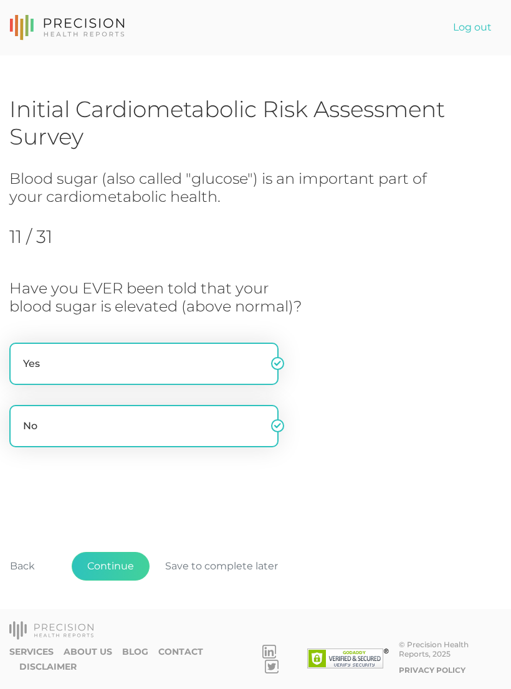
radio input "false"
click at [120, 581] on button "Continue" at bounding box center [111, 566] width 78 height 29
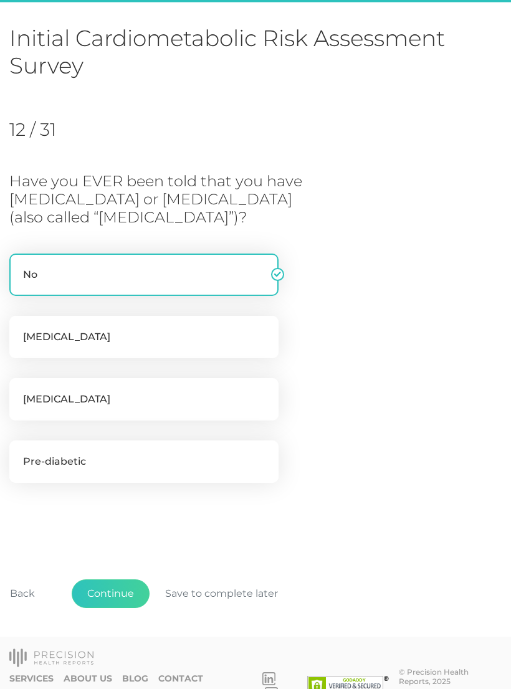
scroll to position [77, 0]
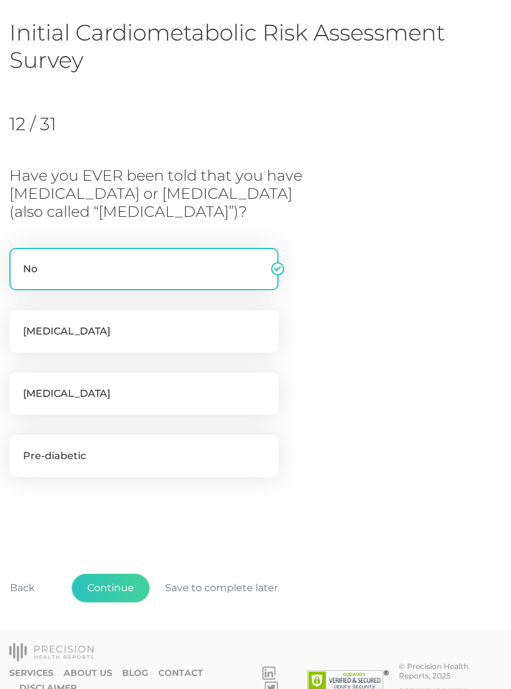
click at [151, 459] on label "Pre-diabetic" at bounding box center [143, 456] width 269 height 42
click at [19, 447] on input "Pre-diabetic" at bounding box center [14, 441] width 10 height 12
checkbox input "true"
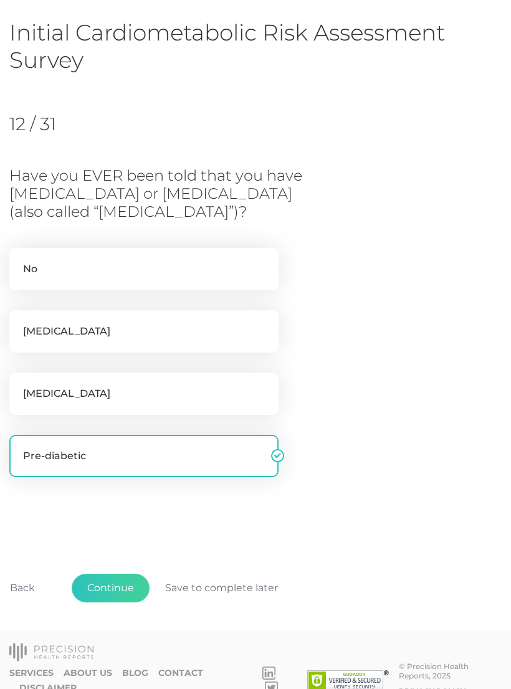
checkbox input "false"
click at [125, 583] on button "Continue" at bounding box center [111, 588] width 78 height 29
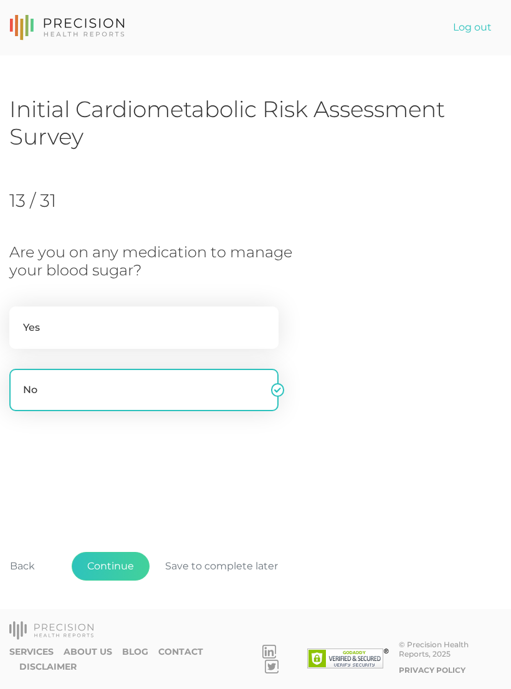
click at [125, 581] on button "Continue" at bounding box center [111, 566] width 78 height 29
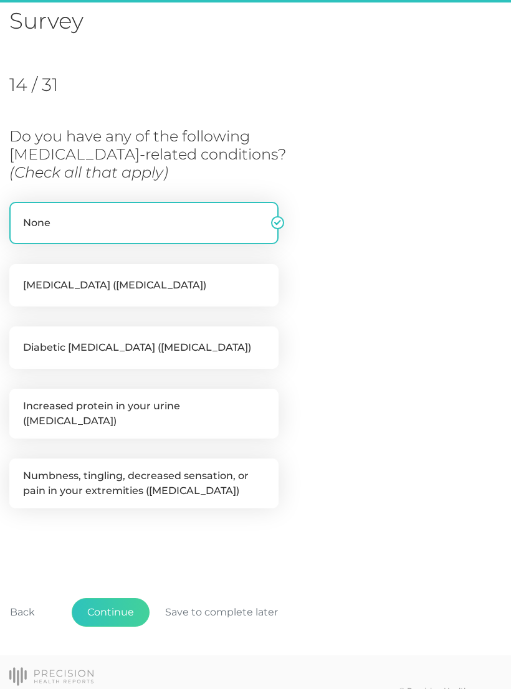
scroll to position [133, 0]
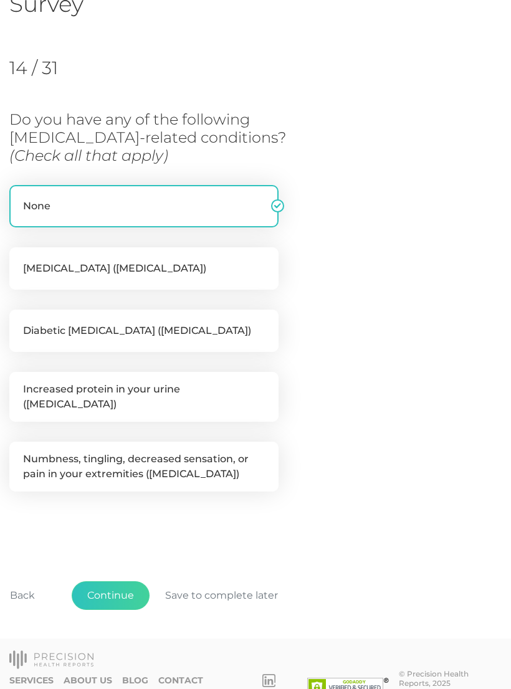
click at [131, 588] on button "Continue" at bounding box center [111, 595] width 78 height 29
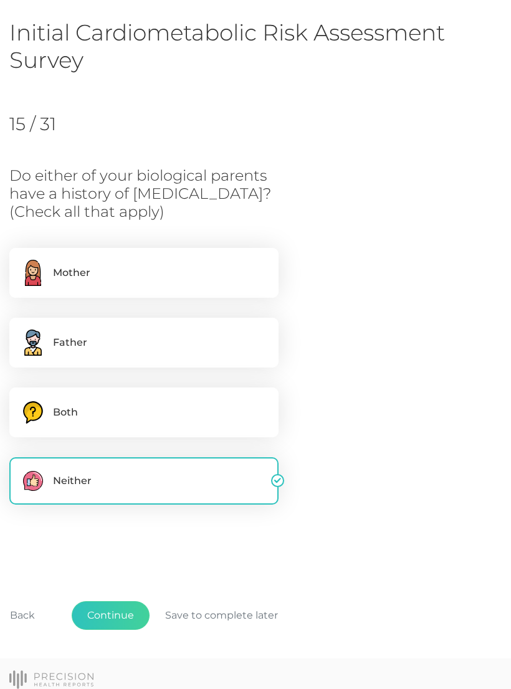
click at [178, 269] on label "Mother" at bounding box center [143, 273] width 269 height 50
click at [19, 260] on input "Mother" at bounding box center [14, 254] width 10 height 12
checkbox input "true"
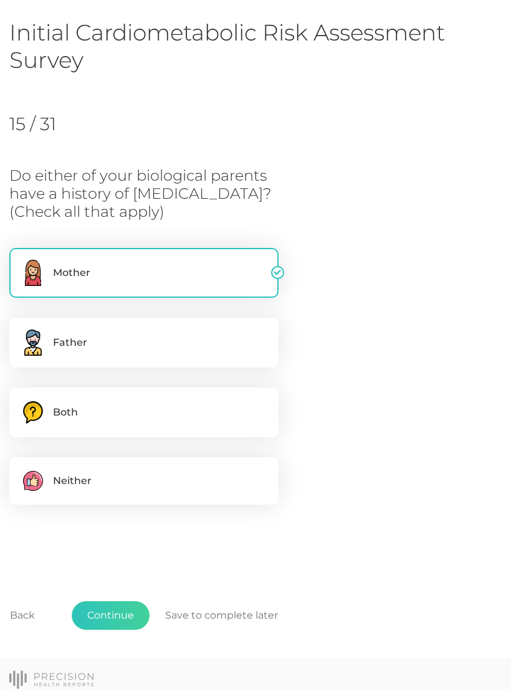
checkbox input "false"
click at [133, 616] on button "Continue" at bounding box center [111, 615] width 78 height 29
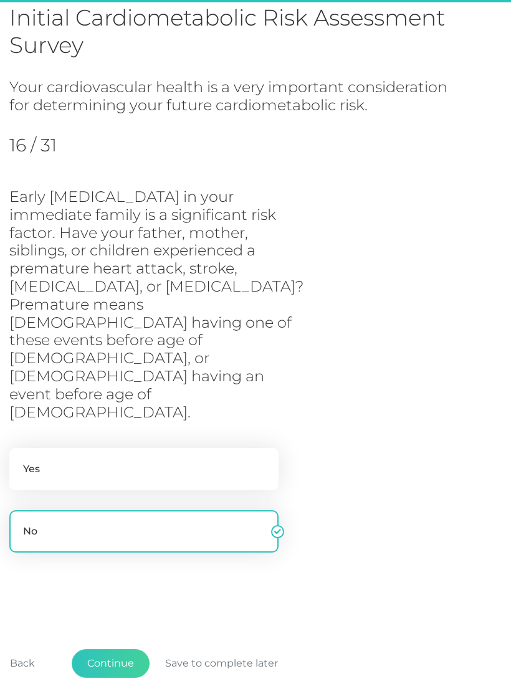
scroll to position [92, 0]
click at [125, 649] on button "Continue" at bounding box center [111, 663] width 78 height 29
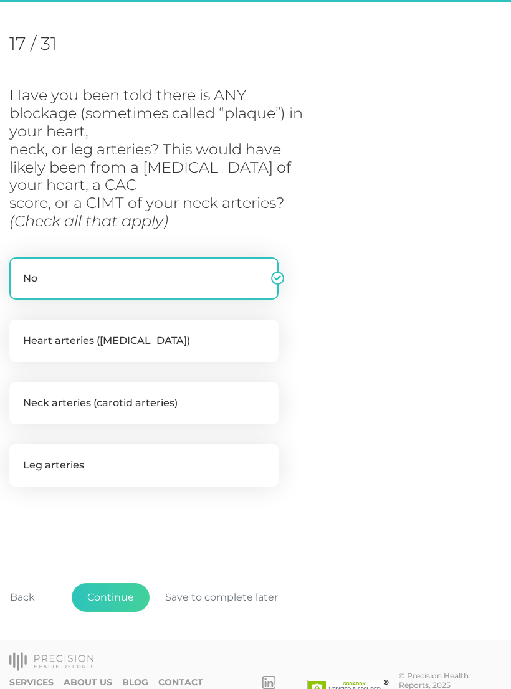
scroll to position [164, 0]
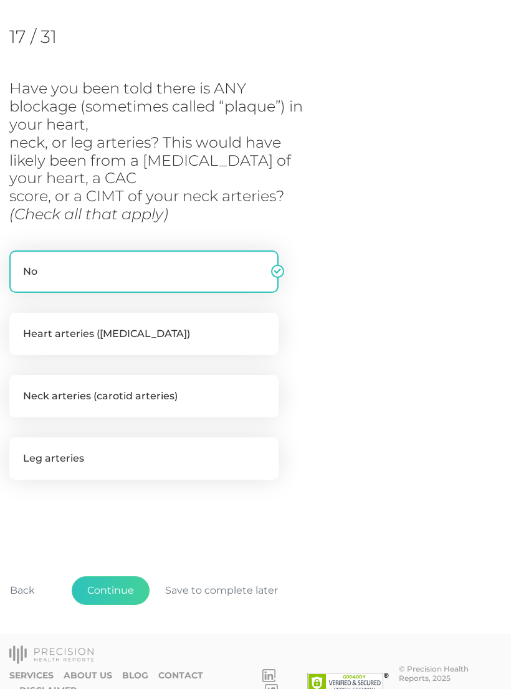
click at [130, 579] on button "Continue" at bounding box center [111, 590] width 78 height 29
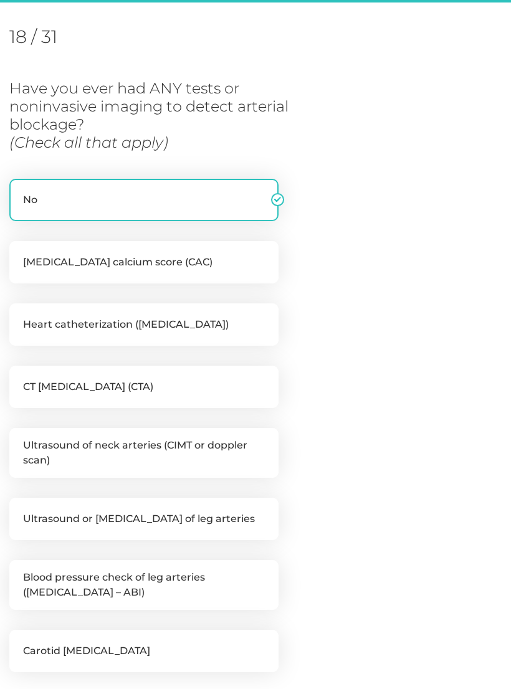
scroll to position [170, 0]
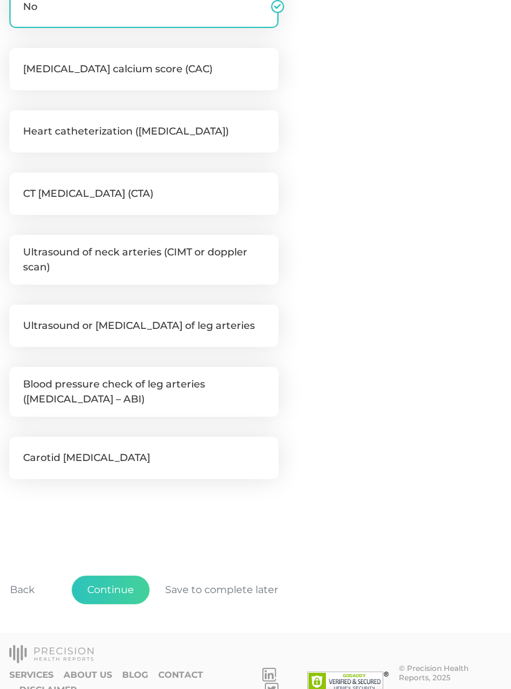
click at [123, 599] on button "Continue" at bounding box center [111, 590] width 78 height 29
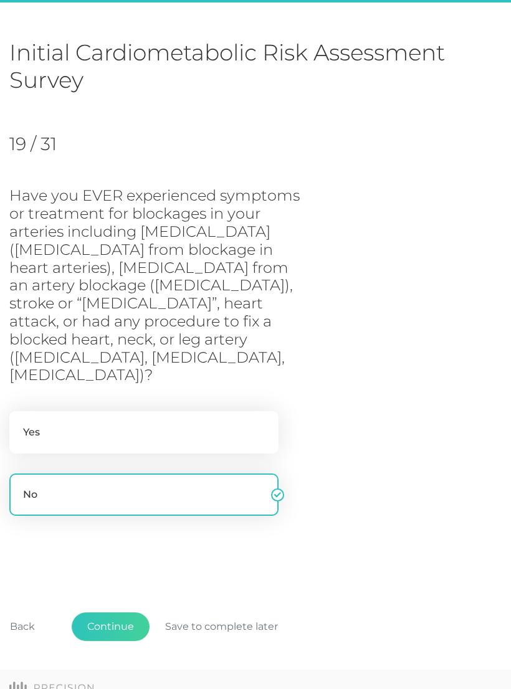
click at [128, 612] on button "Continue" at bounding box center [111, 626] width 78 height 29
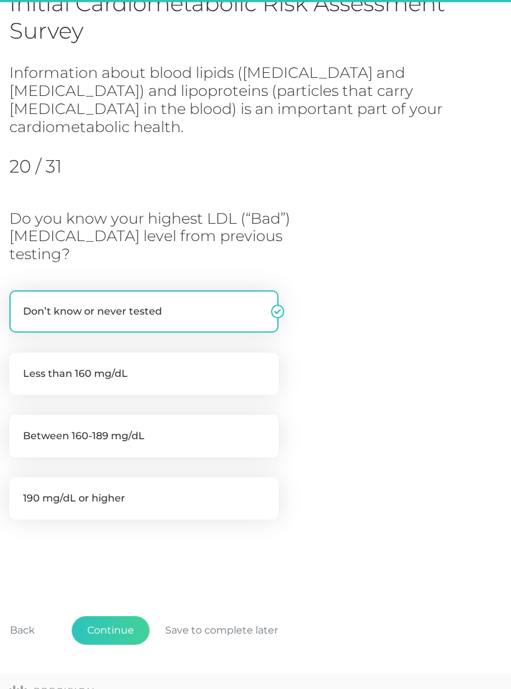
scroll to position [112, 0]
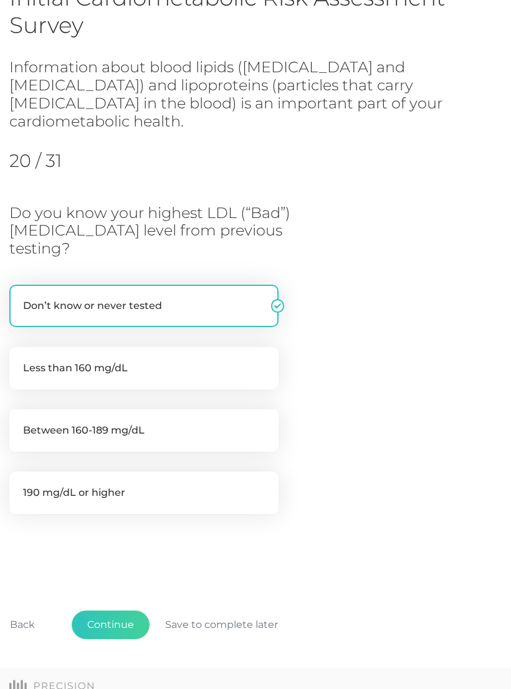
click at [34, 611] on button "Back" at bounding box center [22, 625] width 56 height 29
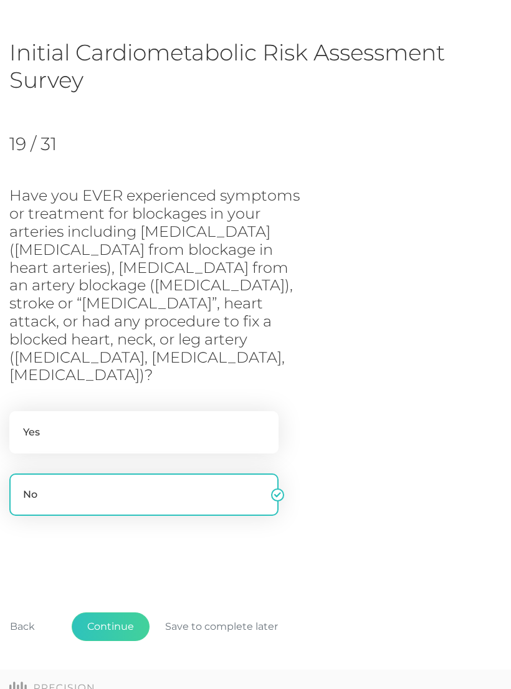
click at [126, 612] on button "Continue" at bounding box center [111, 626] width 78 height 29
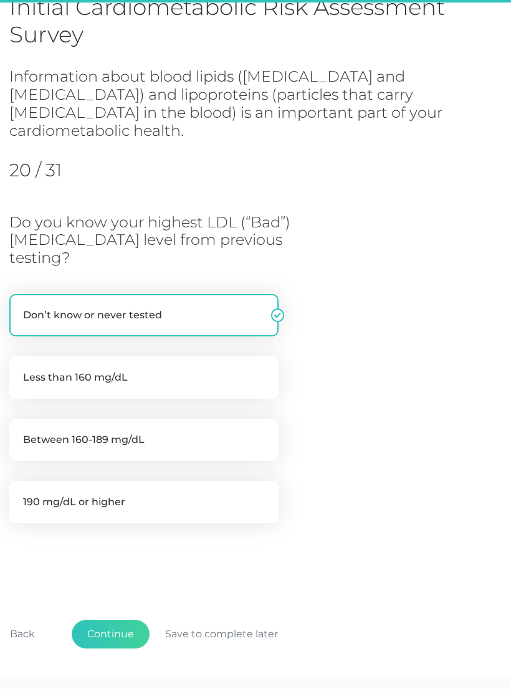
scroll to position [112, 0]
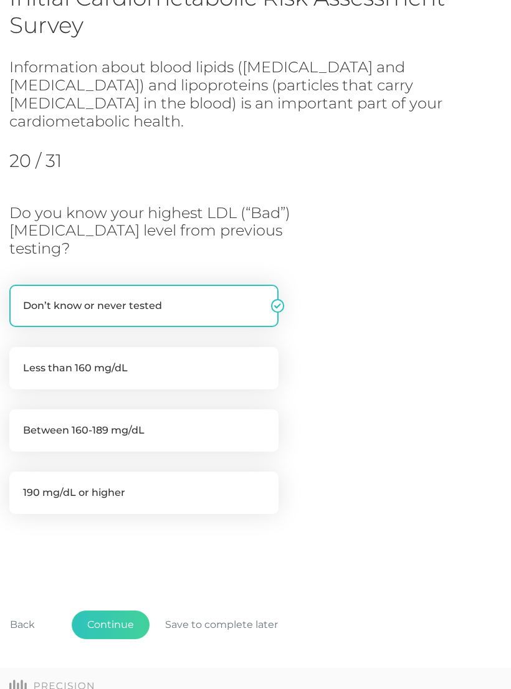
click at [107, 611] on button "Continue" at bounding box center [111, 625] width 78 height 29
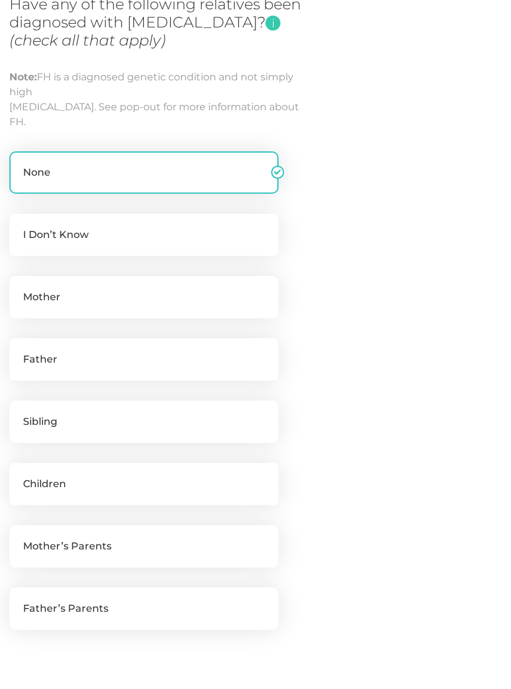
scroll to position [248, 0]
click at [181, 303] on label "Mother" at bounding box center [143, 297] width 269 height 42
click at [19, 288] on input "Mother" at bounding box center [14, 282] width 10 height 12
checkbox input "true"
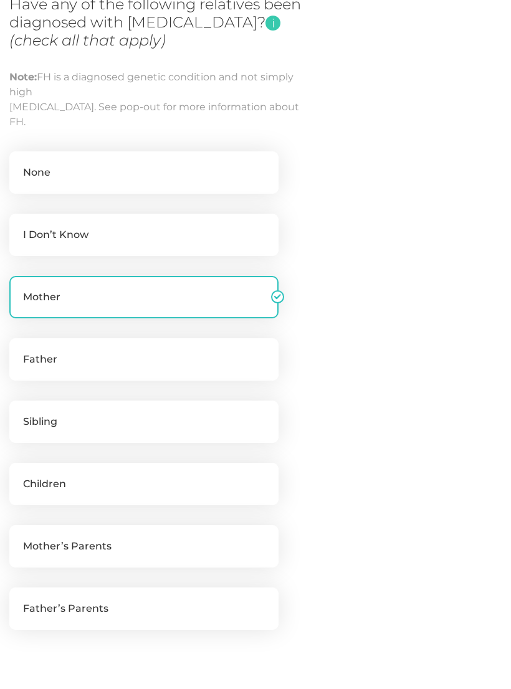
checkbox input "false"
click at [191, 381] on label "Father" at bounding box center [143, 359] width 269 height 42
click at [19, 351] on input "Father" at bounding box center [14, 344] width 10 height 12
checkbox input "true"
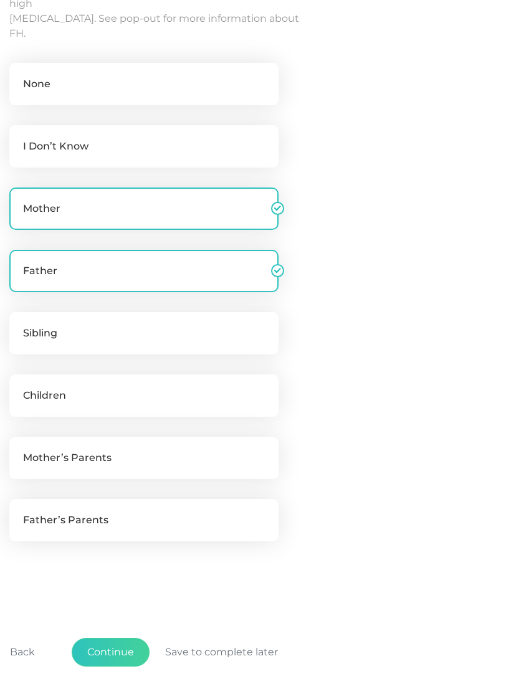
scroll to position [335, 0]
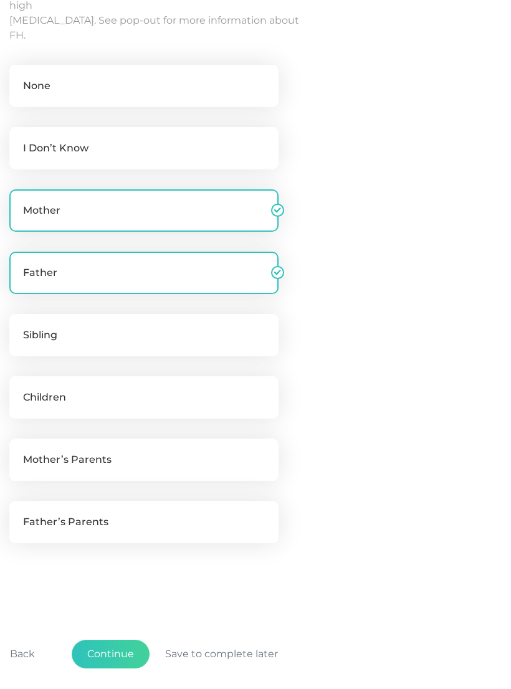
click at [120, 652] on button "Continue" at bounding box center [111, 654] width 78 height 29
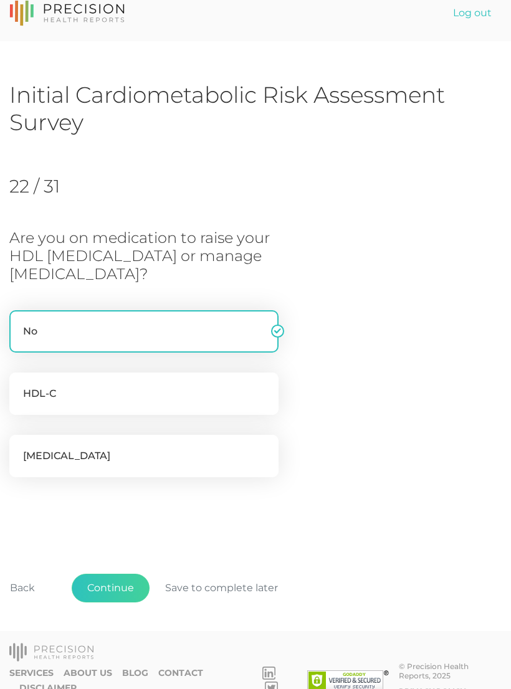
click at [135, 574] on button "Continue" at bounding box center [111, 588] width 78 height 29
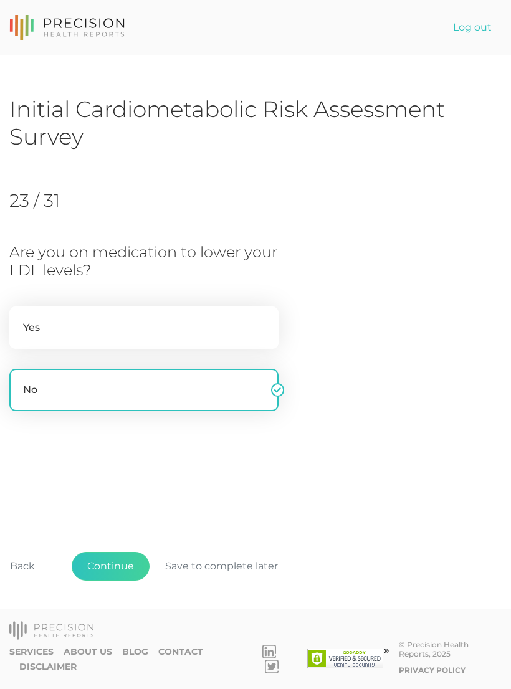
click at [124, 581] on button "Continue" at bounding box center [111, 566] width 78 height 29
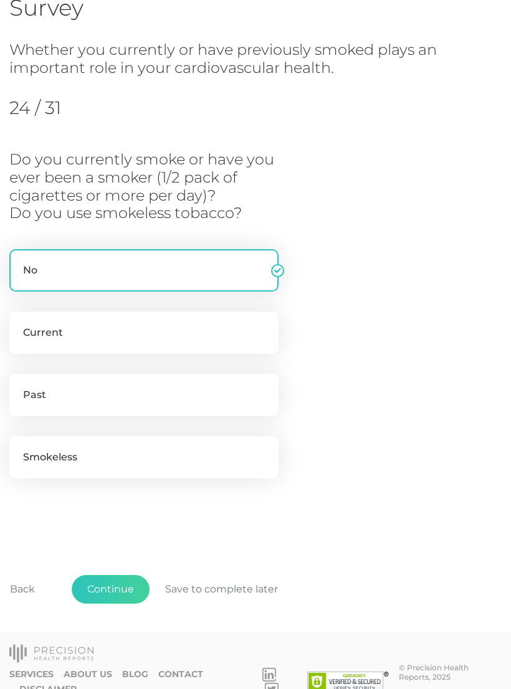
scroll to position [129, 0]
click at [118, 585] on button "Continue" at bounding box center [111, 589] width 78 height 29
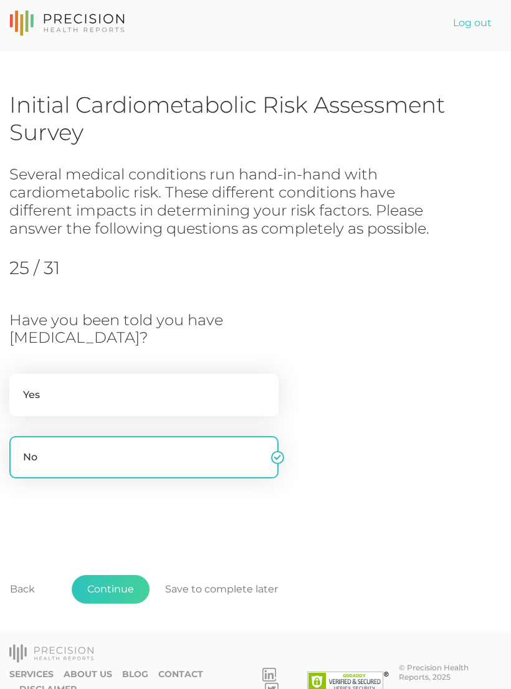
click at [123, 584] on button "Continue" at bounding box center [111, 589] width 78 height 29
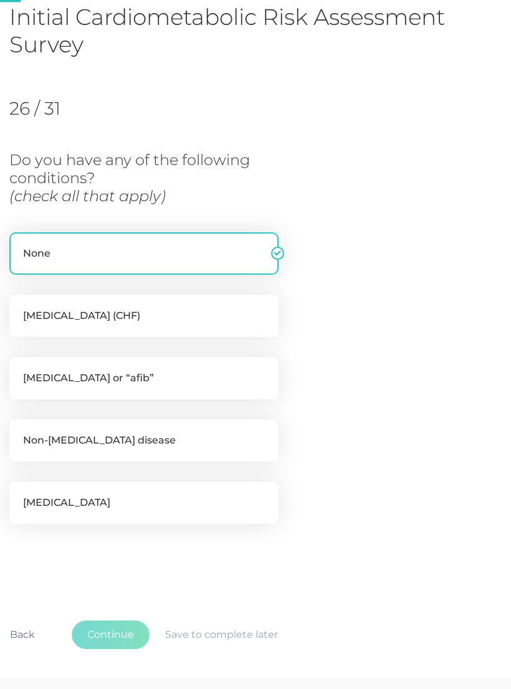
scroll to position [139, 0]
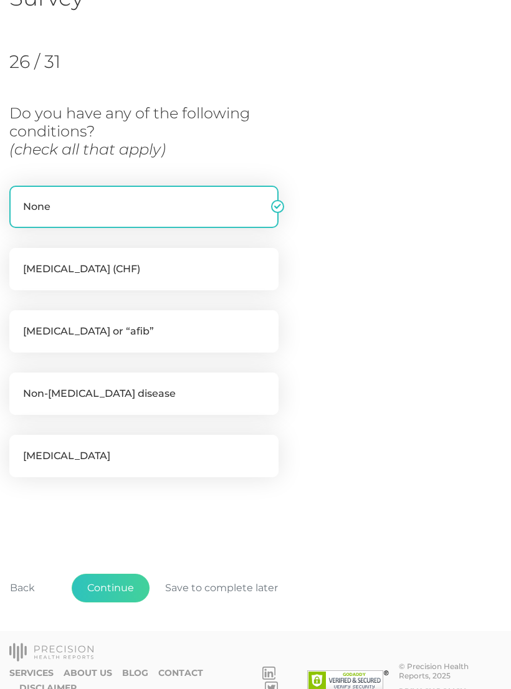
click at [125, 588] on button "Continue" at bounding box center [111, 588] width 78 height 29
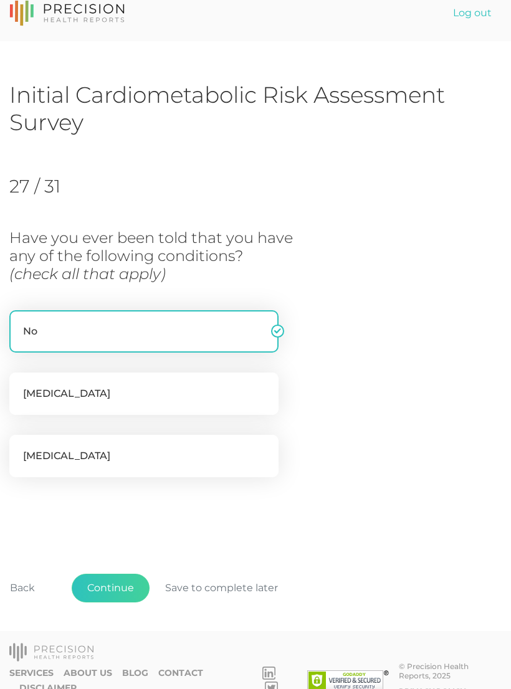
click at [184, 459] on label "Obstructive sleep apnea" at bounding box center [143, 456] width 269 height 42
click at [19, 447] on input "Obstructive sleep apnea" at bounding box center [14, 441] width 10 height 12
checkbox input "true"
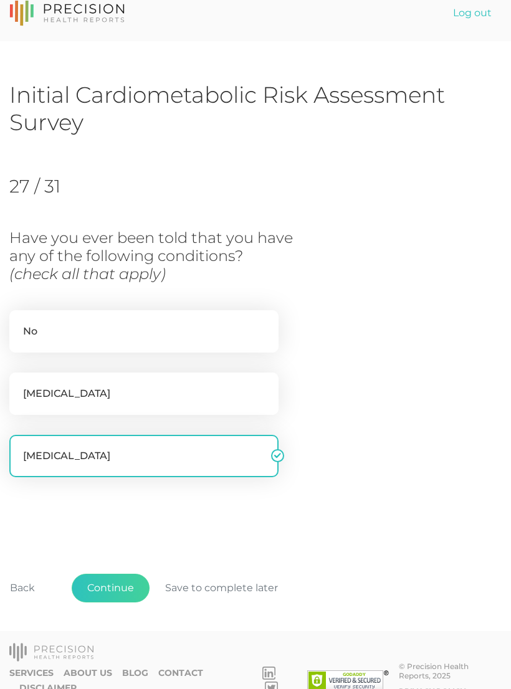
checkbox input "false"
click at [122, 588] on button "Continue" at bounding box center [111, 588] width 78 height 29
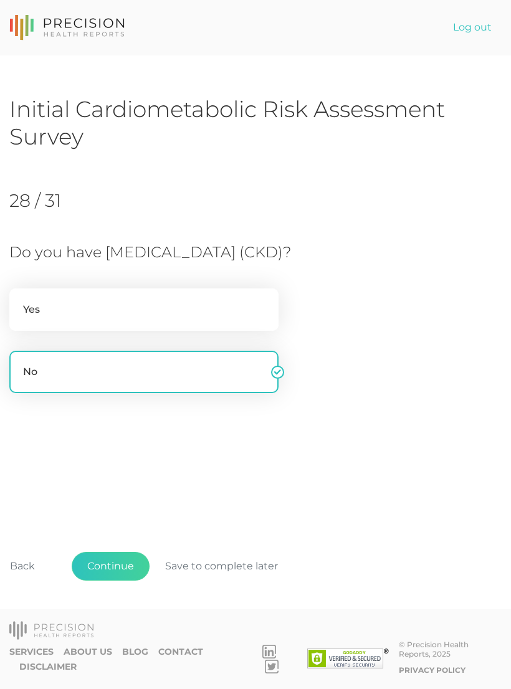
click at [120, 568] on div "Back Continue Save to complete later" at bounding box center [255, 573] width 492 height 92
click at [126, 581] on button "Continue" at bounding box center [111, 566] width 78 height 29
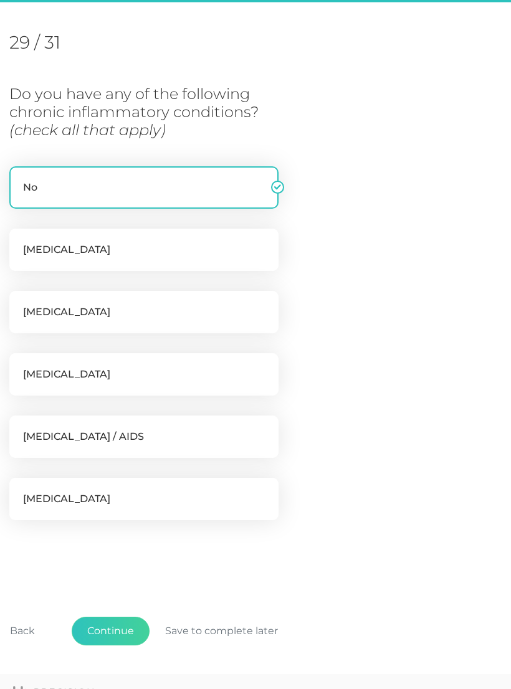
scroll to position [170, 0]
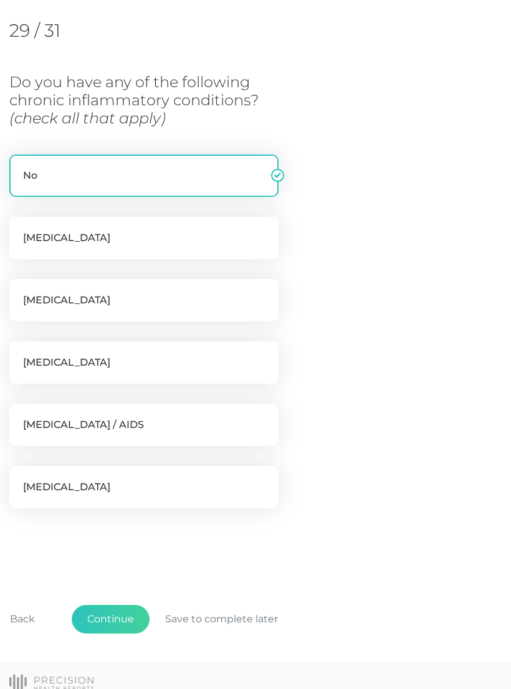
click at [131, 621] on button "Continue" at bounding box center [111, 619] width 78 height 29
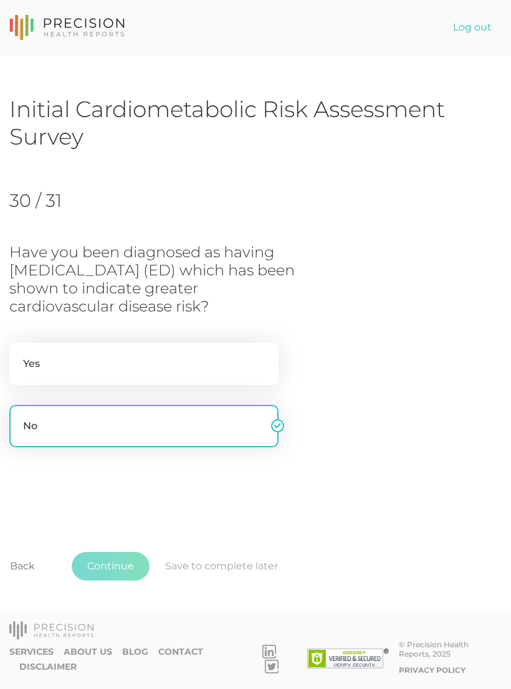
scroll to position [0, 0]
click at [158, 365] on label "Yes" at bounding box center [143, 364] width 269 height 42
click at [19, 355] on input "Yes" at bounding box center [14, 349] width 10 height 12
radio input "true"
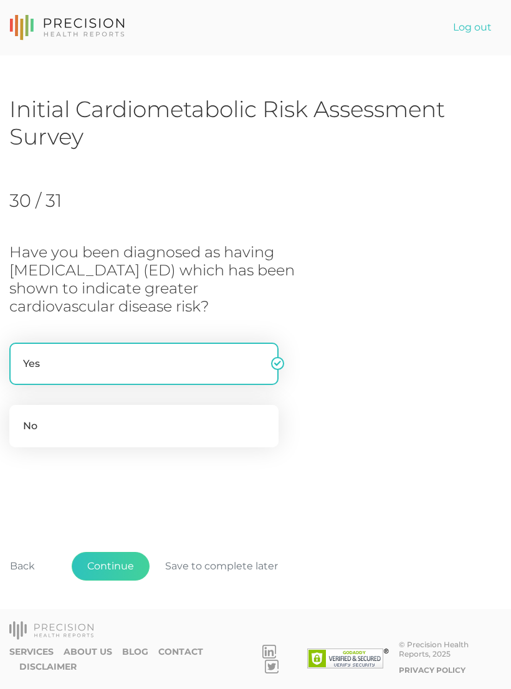
click at [123, 581] on button "Continue" at bounding box center [111, 566] width 78 height 29
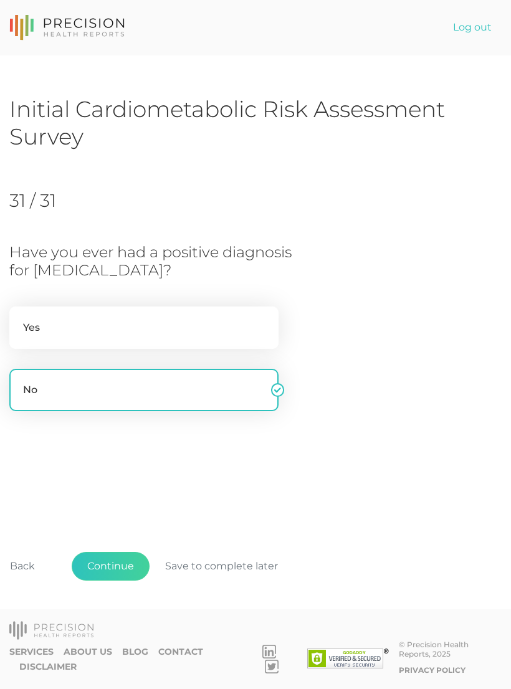
click at [184, 319] on label "Yes" at bounding box center [143, 328] width 269 height 42
click at [19, 319] on input "Yes" at bounding box center [14, 313] width 10 height 12
radio input "true"
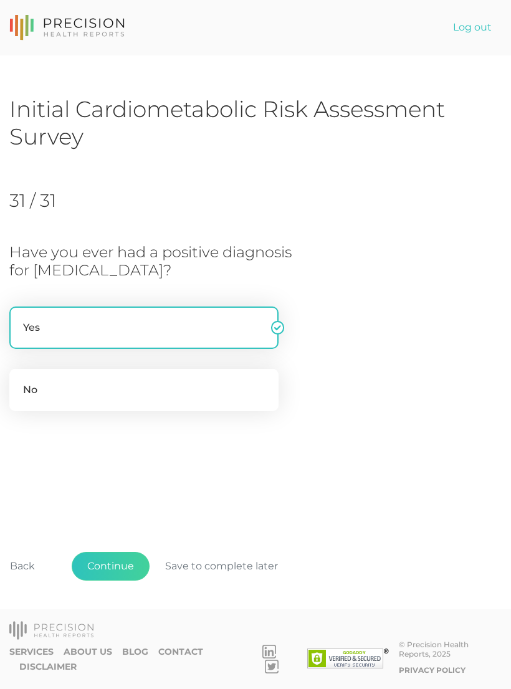
click at [126, 581] on button "Continue" at bounding box center [111, 566] width 78 height 29
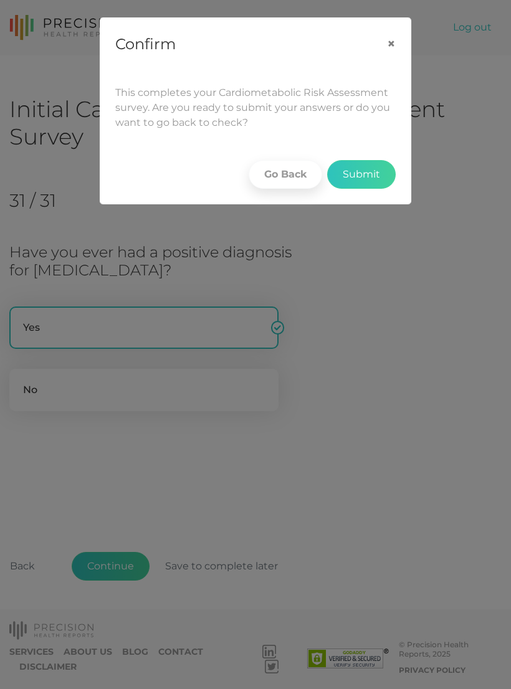
click at [377, 173] on button "Submit" at bounding box center [361, 174] width 69 height 29
